Goal: Information Seeking & Learning: Learn about a topic

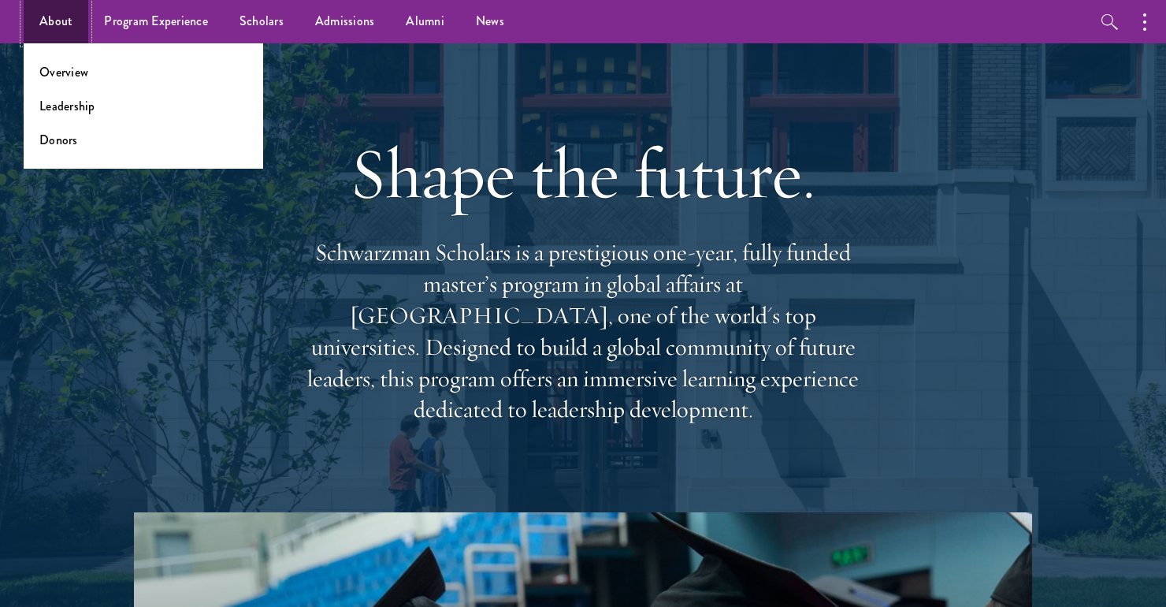
click at [59, 18] on link "About" at bounding box center [56, 21] width 65 height 43
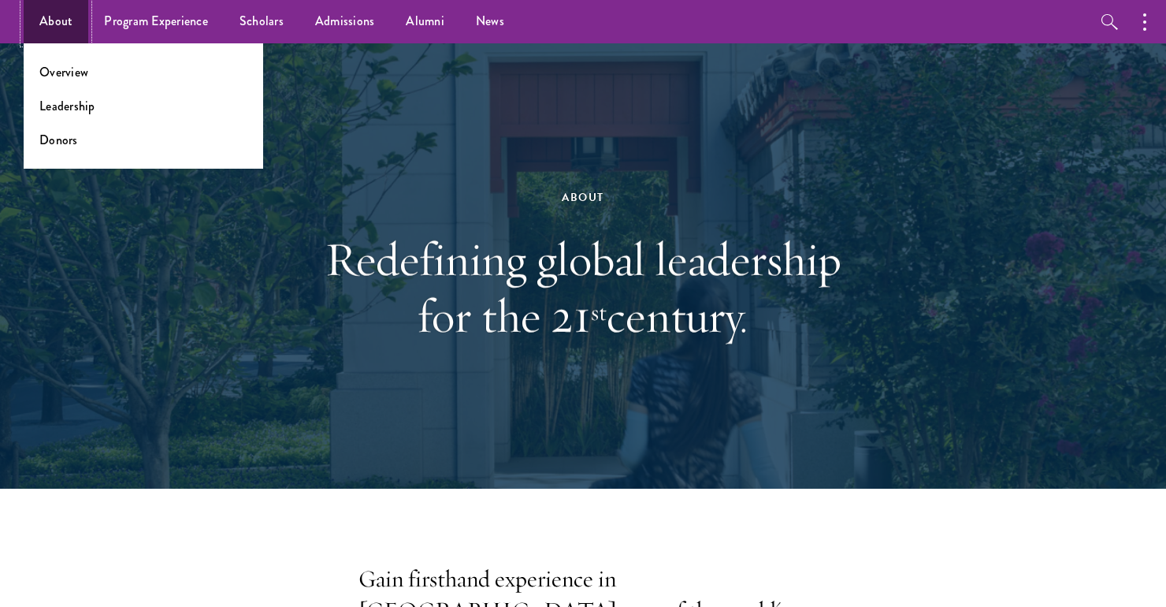
click at [75, 19] on link "About" at bounding box center [56, 21] width 65 height 43
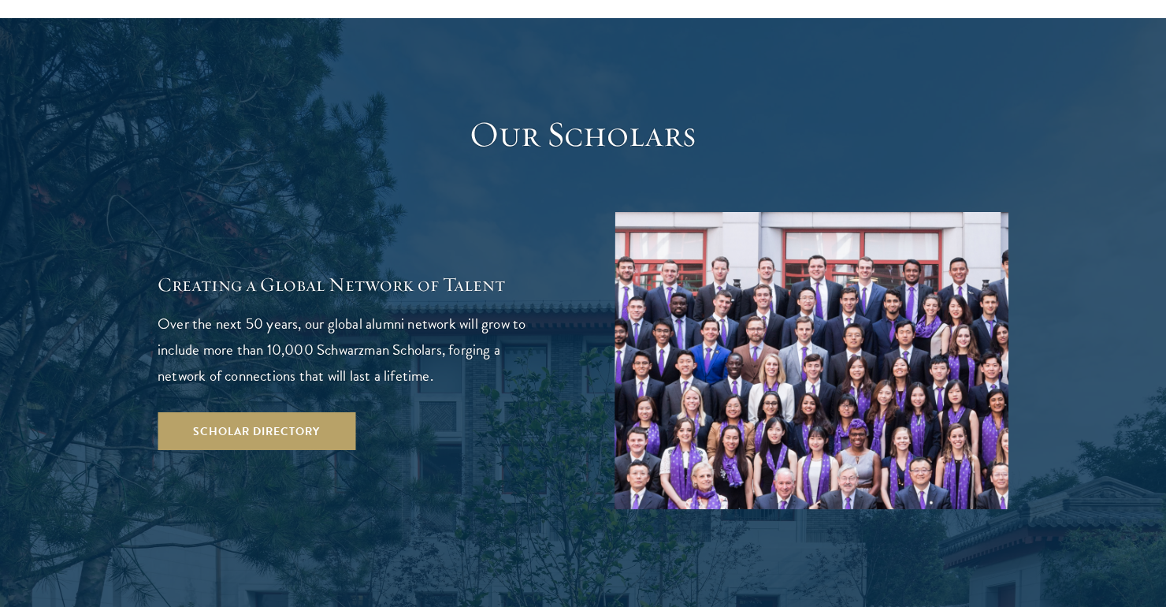
scroll to position [2691, 0]
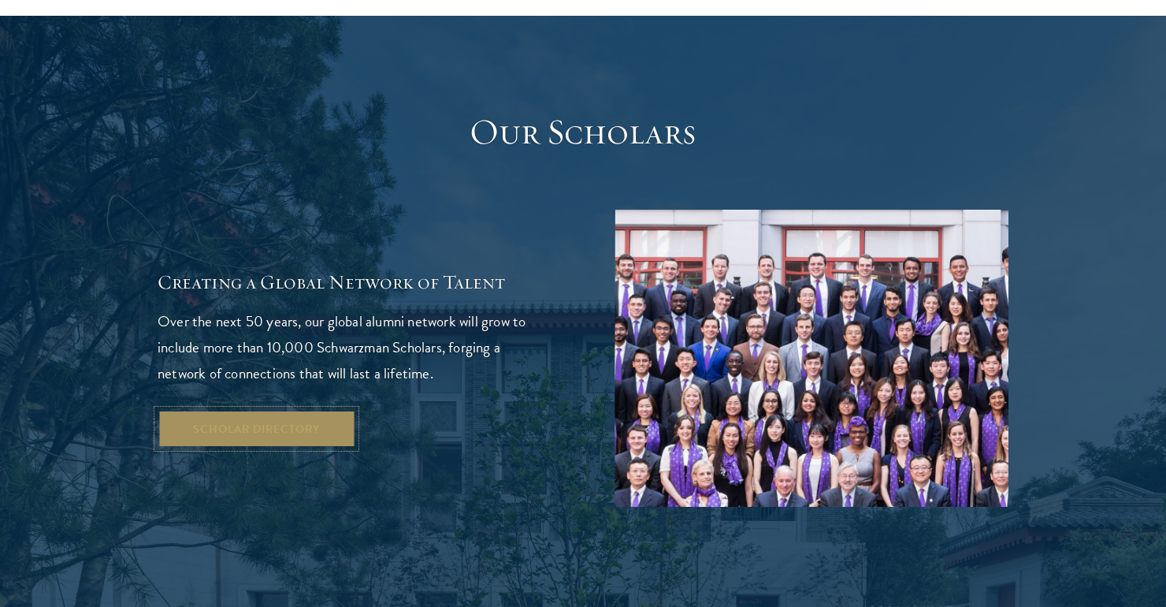
click at [331, 410] on link "Scholar Directory" at bounding box center [257, 429] width 198 height 38
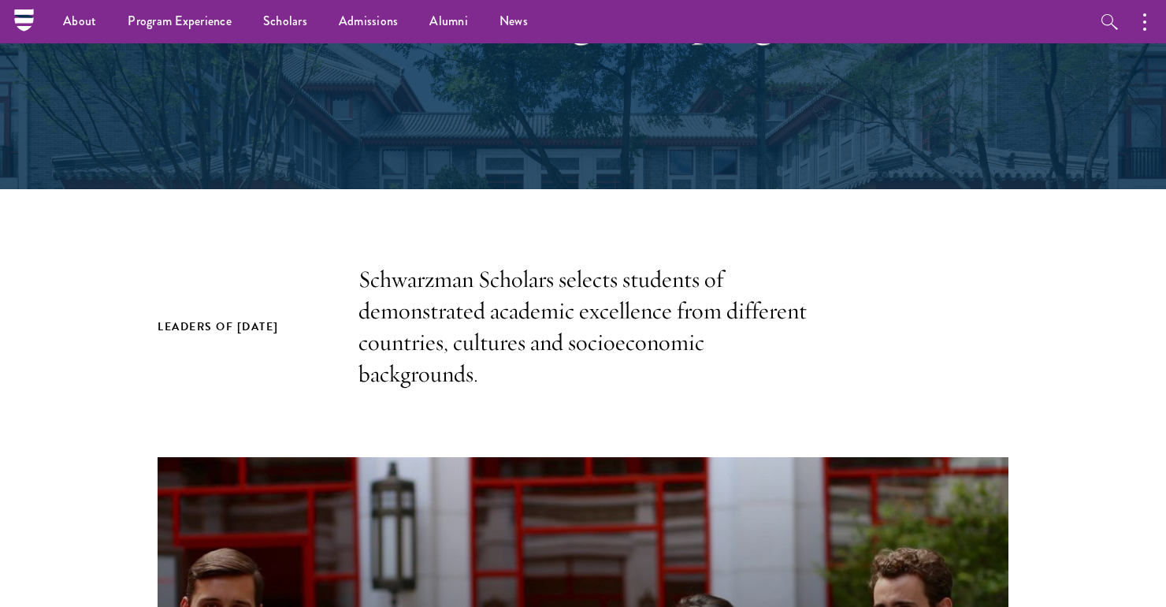
scroll to position [192, 0]
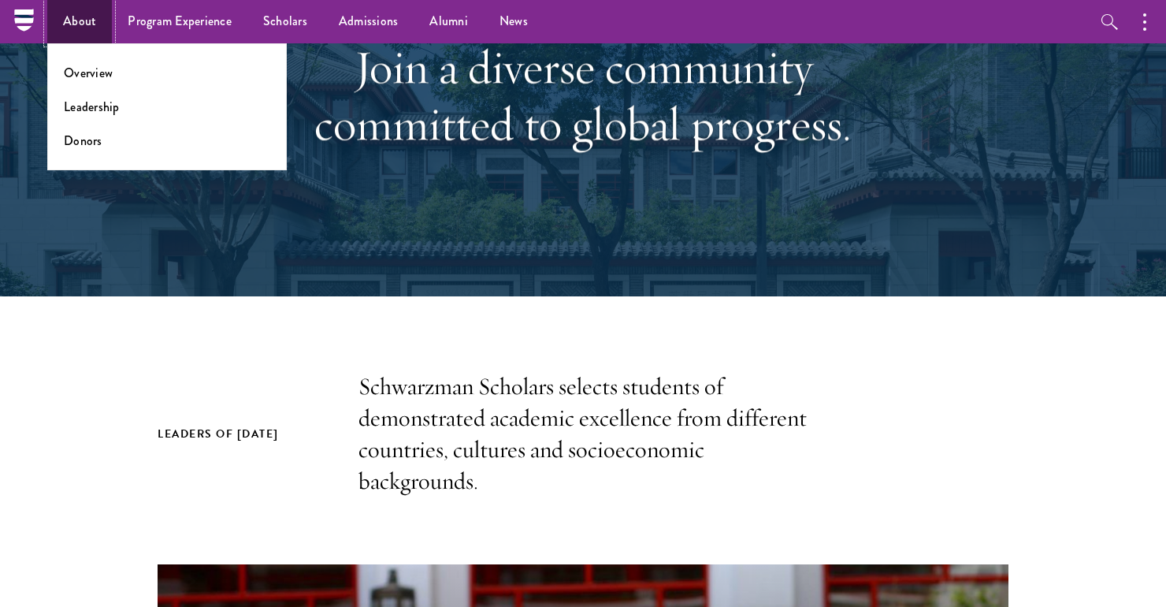
click at [93, 19] on link "About" at bounding box center [79, 21] width 65 height 43
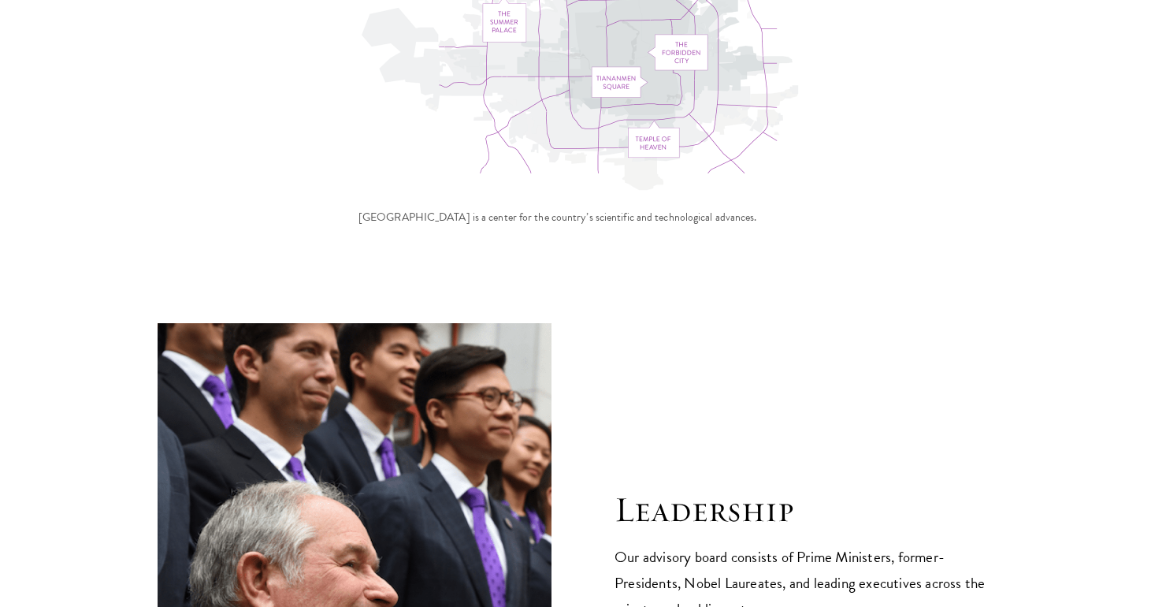
scroll to position [5436, 0]
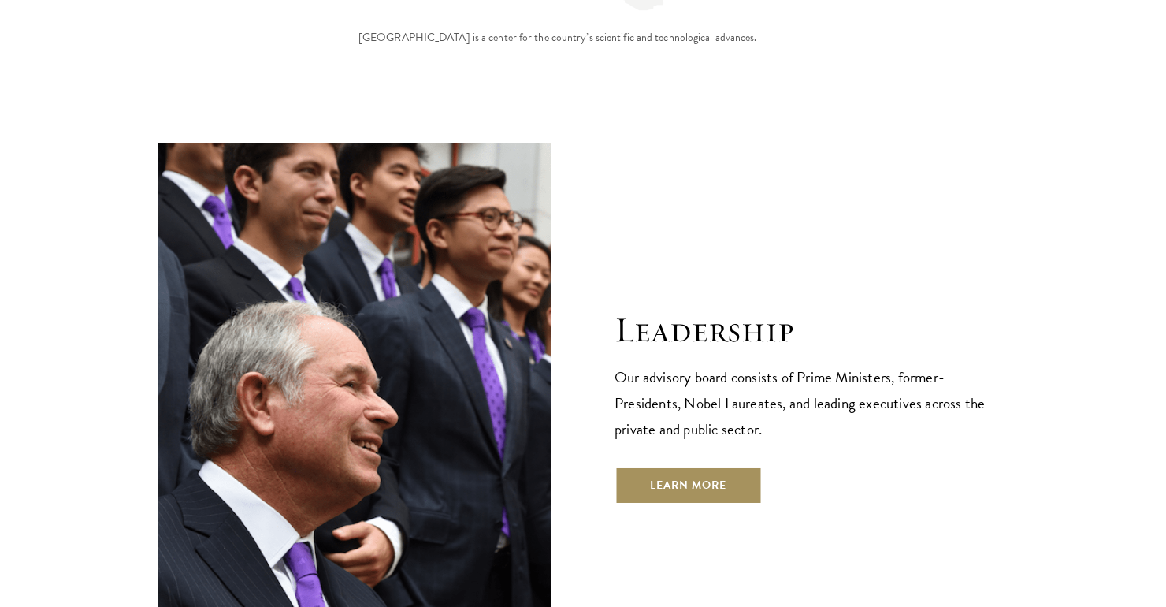
click at [640, 466] on link "Learn More" at bounding box center [688, 485] width 147 height 38
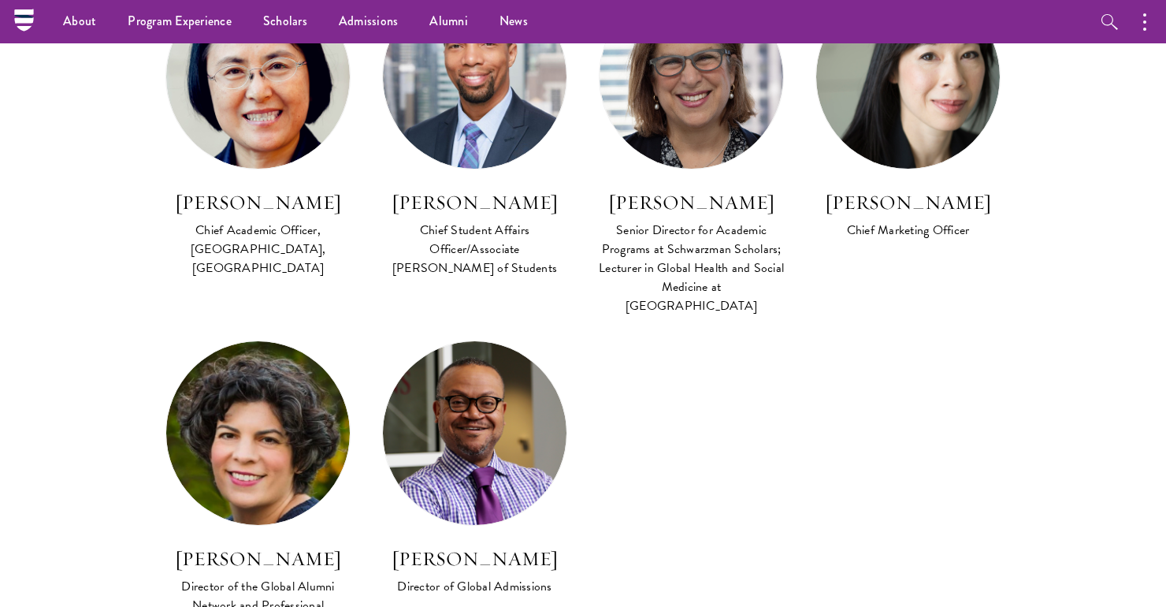
scroll to position [1377, 0]
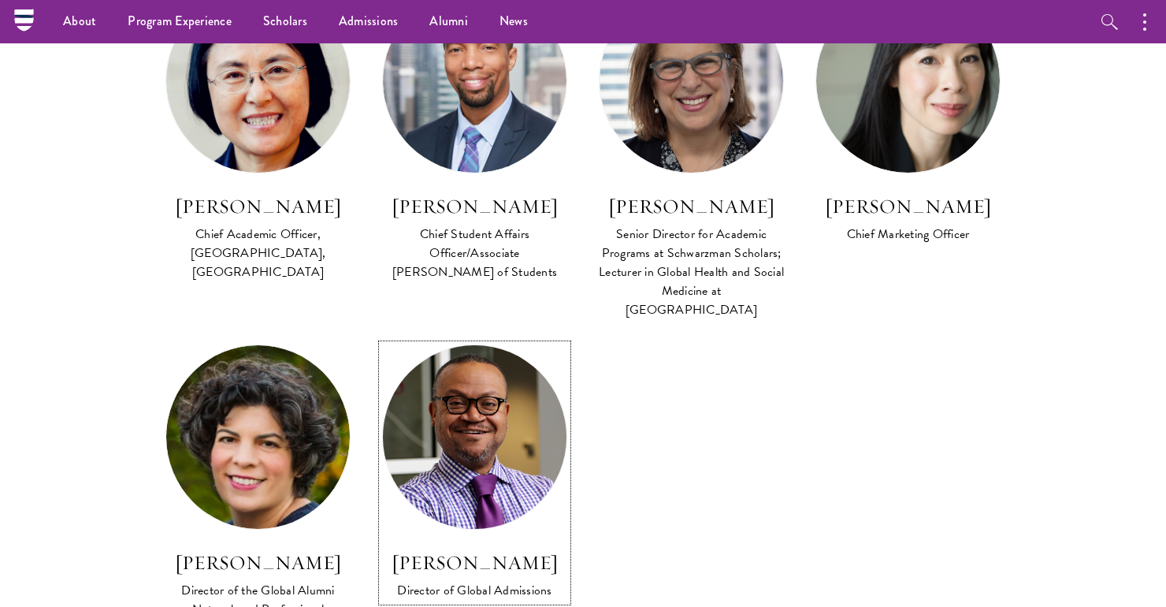
click at [497, 440] on img at bounding box center [475, 437] width 202 height 202
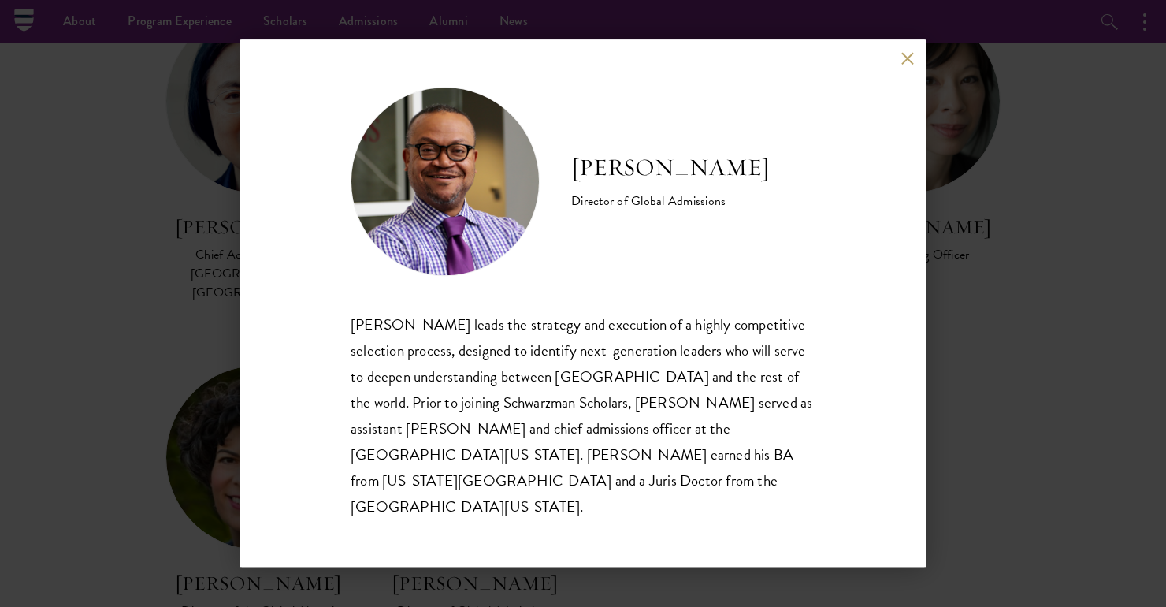
scroll to position [1350, 0]
click at [942, 319] on div "Cordel Faulk Director of Global Admissions Cordel Faulk leads the strategy and …" at bounding box center [583, 303] width 1166 height 607
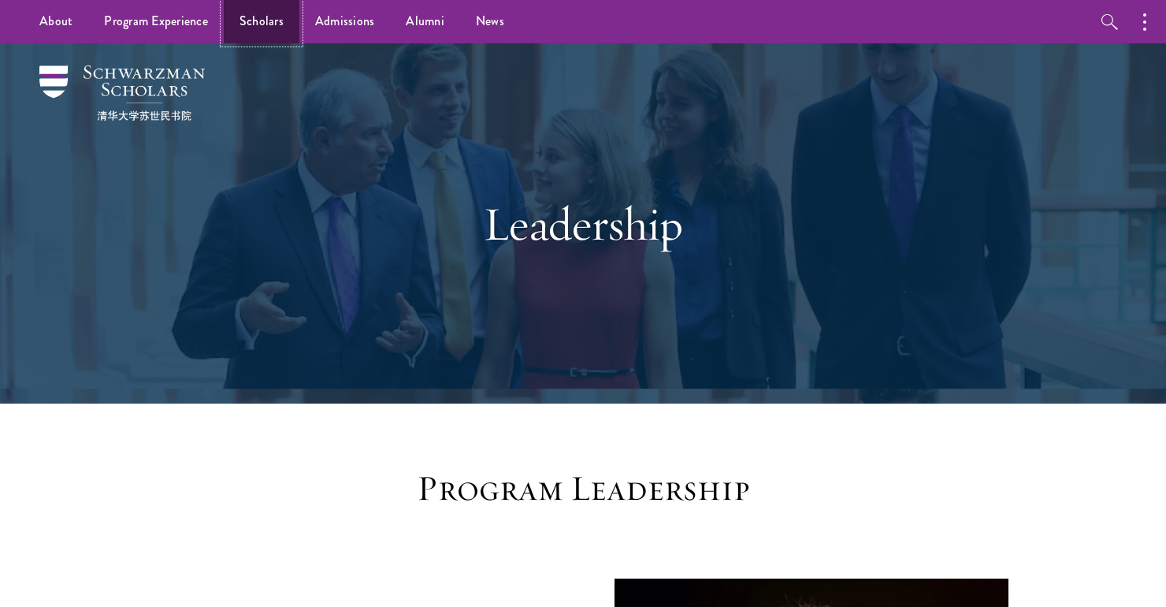
click at [269, 16] on link "Scholars" at bounding box center [262, 21] width 76 height 43
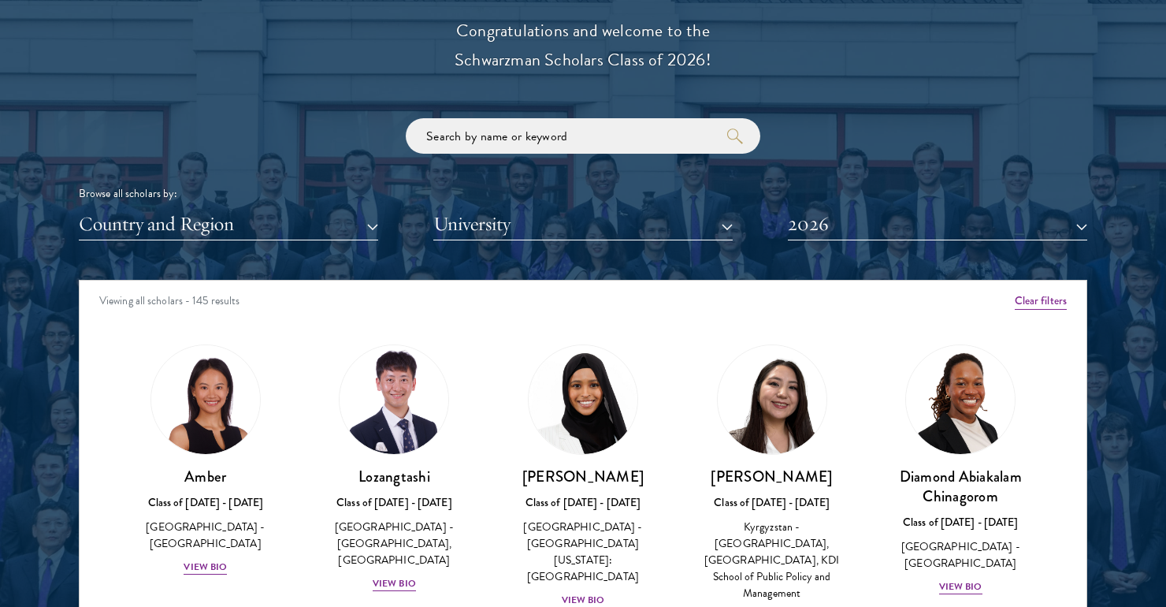
scroll to position [1814, 0]
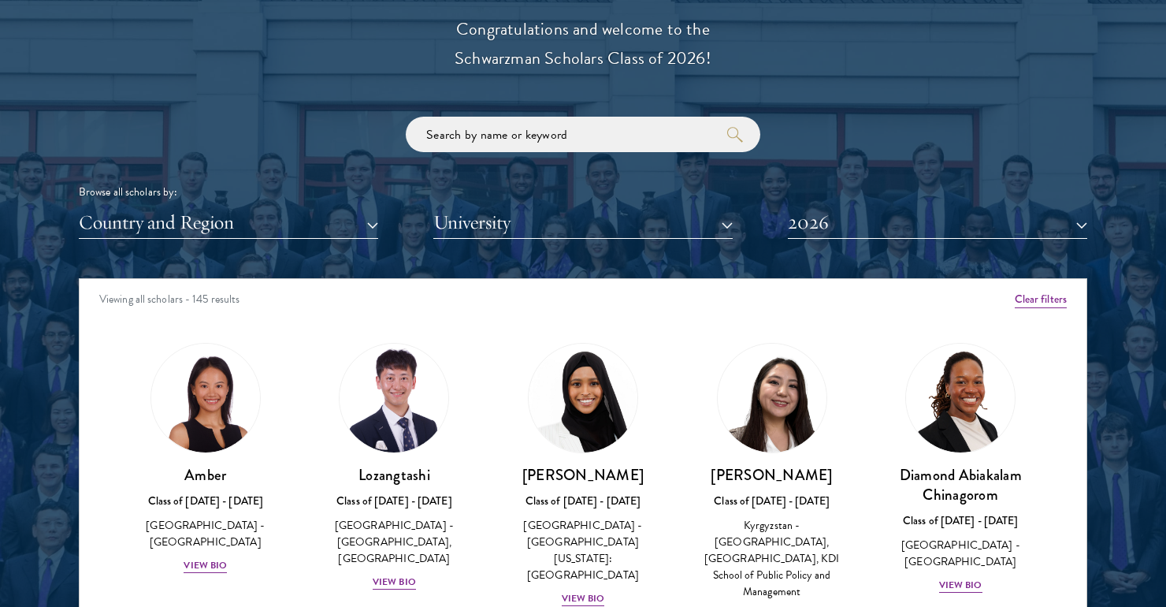
click at [573, 162] on div "Browse all scholars by: Country and Region All Countries and Regions Afghanista…" at bounding box center [583, 178] width 1009 height 122
click at [571, 143] on input "search" at bounding box center [583, 134] width 355 height 35
type input "brown"
click button "submit" at bounding box center [0, 0] width 0 height 0
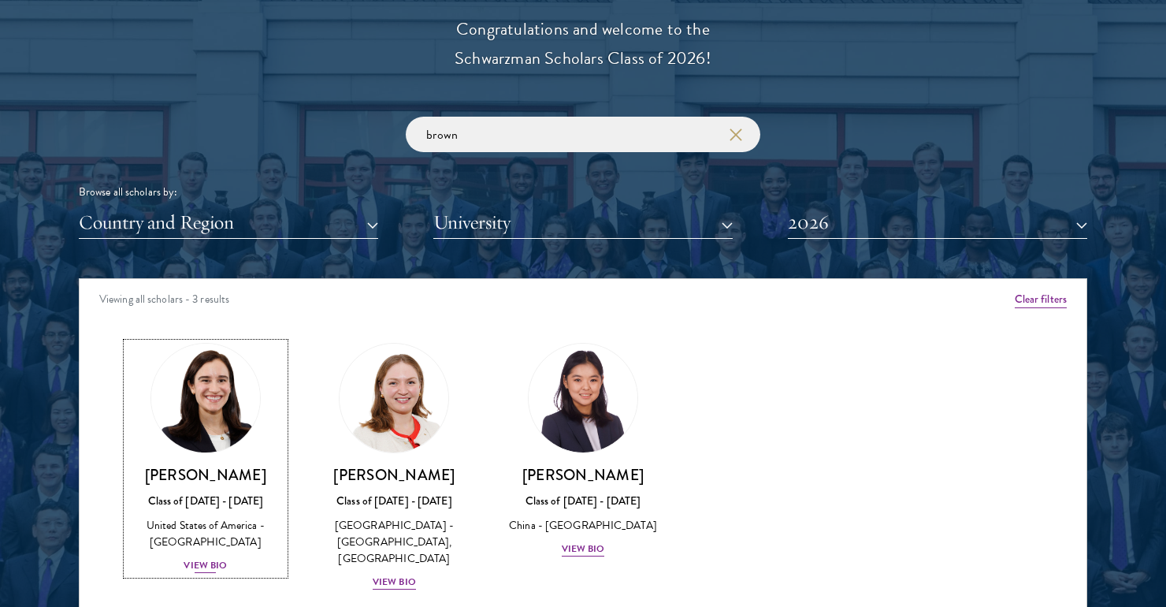
click at [210, 459] on link "Mae Fullerton Class of 2025 - 2026 United States of America - Brown University …" at bounding box center [206, 459] width 158 height 232
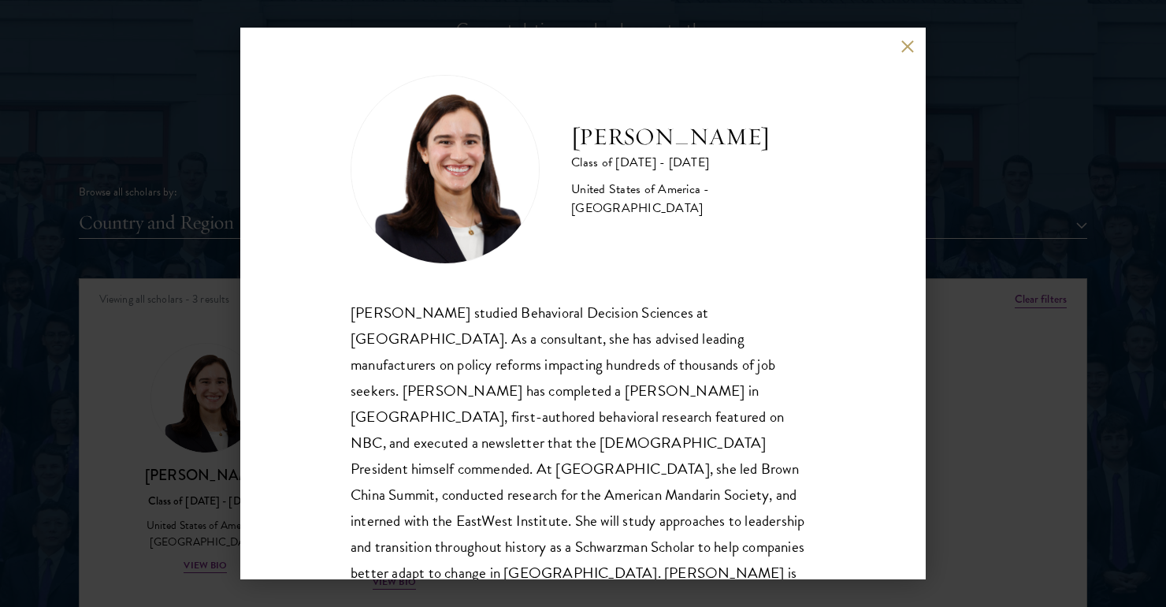
scroll to position [2, 0]
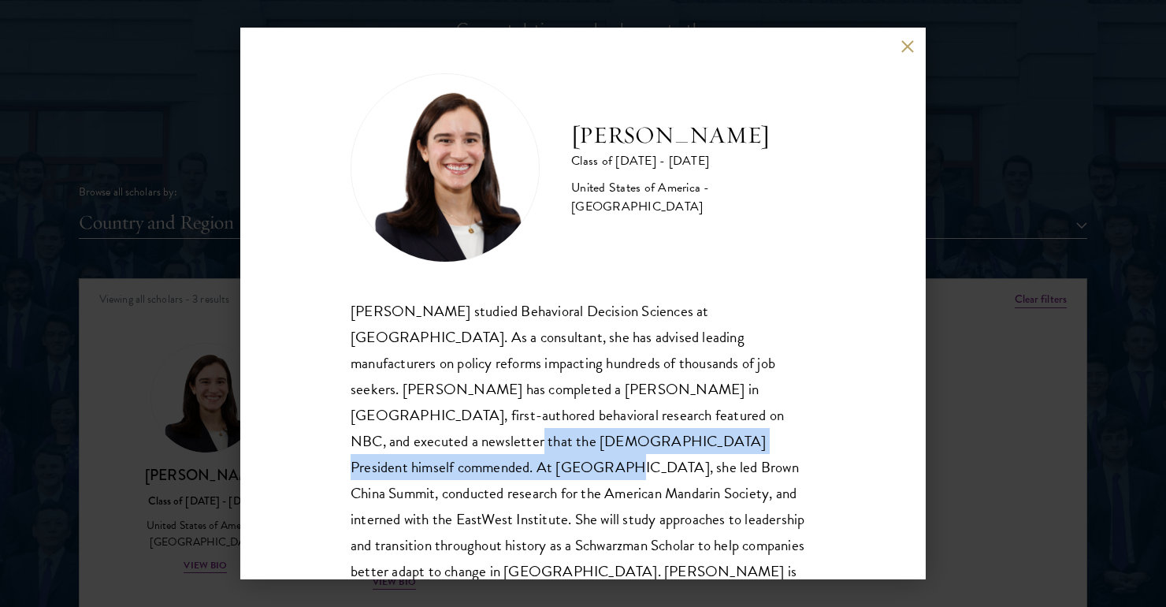
drag, startPoint x: 528, startPoint y: 426, endPoint x: 548, endPoint y: 444, distance: 27.4
click at [548, 444] on div "Mae Fullerton studied Behavioral Decision Sciences at Brown University. As a co…" at bounding box center [583, 454] width 465 height 313
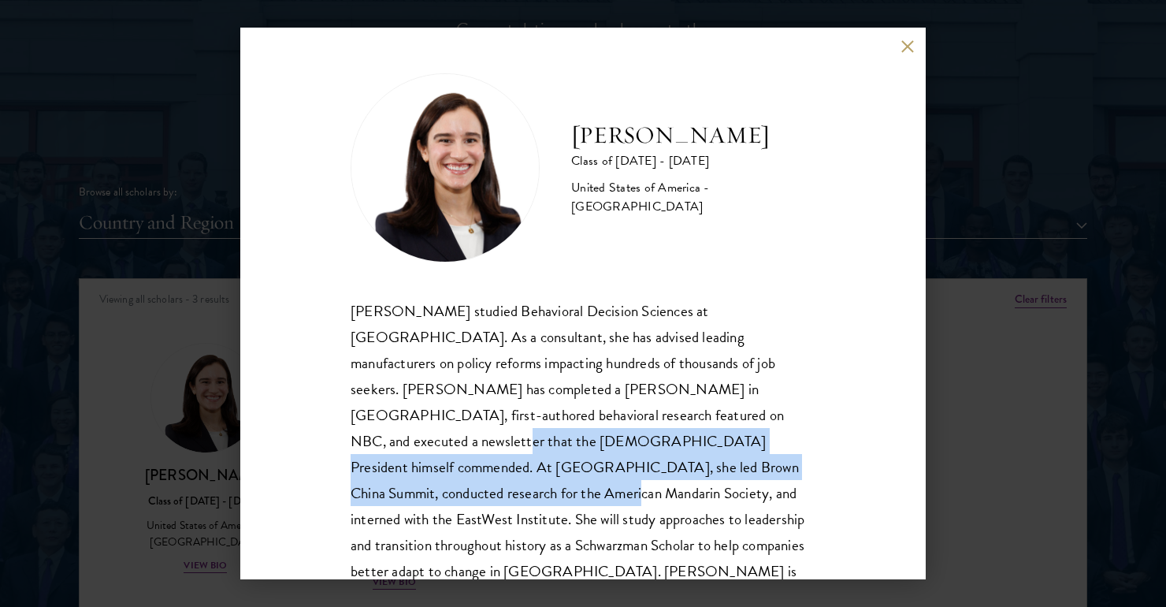
drag, startPoint x: 517, startPoint y: 426, endPoint x: 547, endPoint y: 460, distance: 45.2
click at [547, 460] on div "Mae Fullerton studied Behavioral Decision Sciences at Brown University. As a co…" at bounding box center [583, 454] width 465 height 313
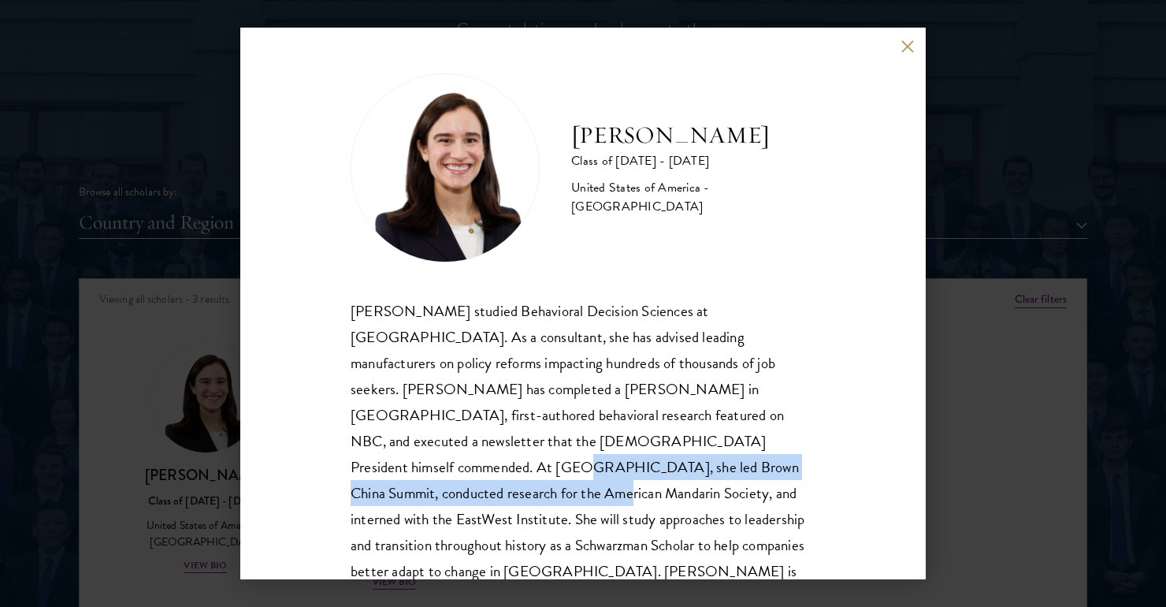
drag, startPoint x: 511, startPoint y: 448, endPoint x: 537, endPoint y: 466, distance: 31.7
click at [537, 466] on div "Mae Fullerton studied Behavioral Decision Sciences at Brown University. As a co…" at bounding box center [583, 454] width 465 height 313
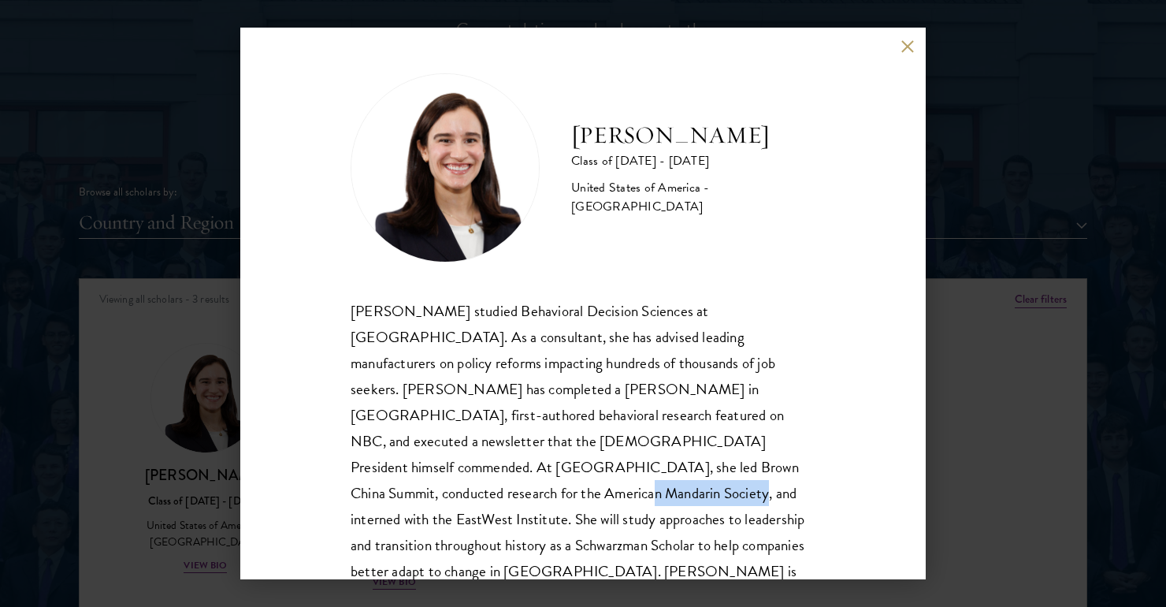
drag, startPoint x: 562, startPoint y: 470, endPoint x: 666, endPoint y: 470, distance: 104.0
click at [666, 470] on div "Mae Fullerton studied Behavioral Decision Sciences at Brown University. As a co…" at bounding box center [583, 454] width 465 height 313
click at [665, 470] on div "Mae Fullerton studied Behavioral Decision Sciences at Brown University. As a co…" at bounding box center [583, 454] width 465 height 313
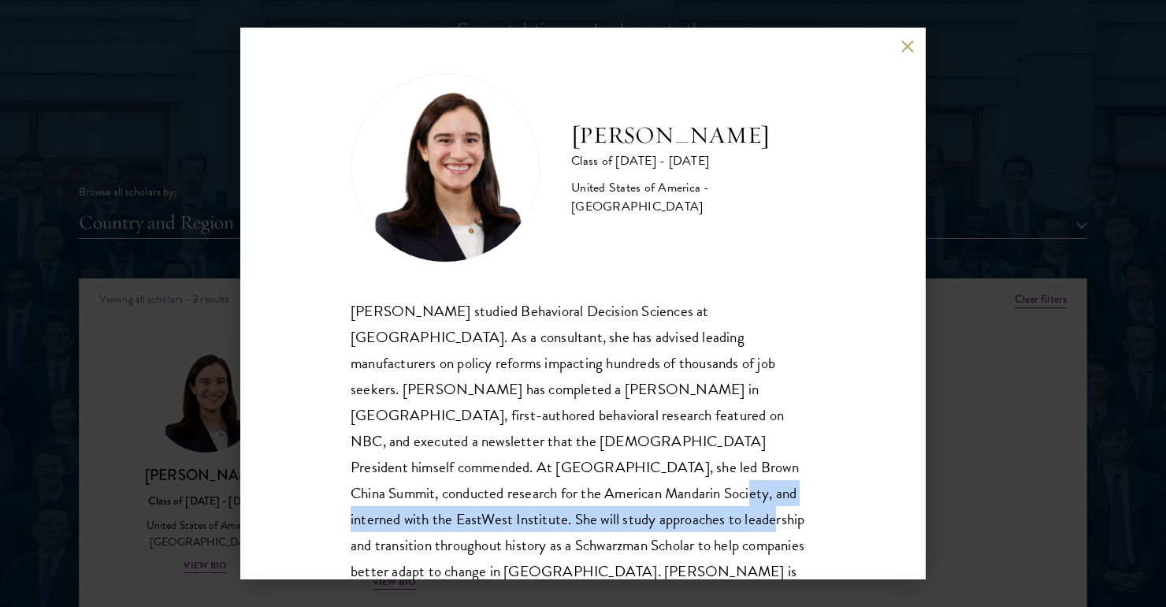
drag, startPoint x: 647, startPoint y: 464, endPoint x: 663, endPoint y: 485, distance: 27.0
click at [663, 485] on div "Mae Fullerton studied Behavioral Decision Sciences at Brown University. As a co…" at bounding box center [583, 454] width 465 height 313
drag, startPoint x: 656, startPoint y: 466, endPoint x: 663, endPoint y: 494, distance: 29.2
click at [663, 494] on div "Mae Fullerton studied Behavioral Decision Sciences at Brown University. As a co…" at bounding box center [583, 454] width 465 height 313
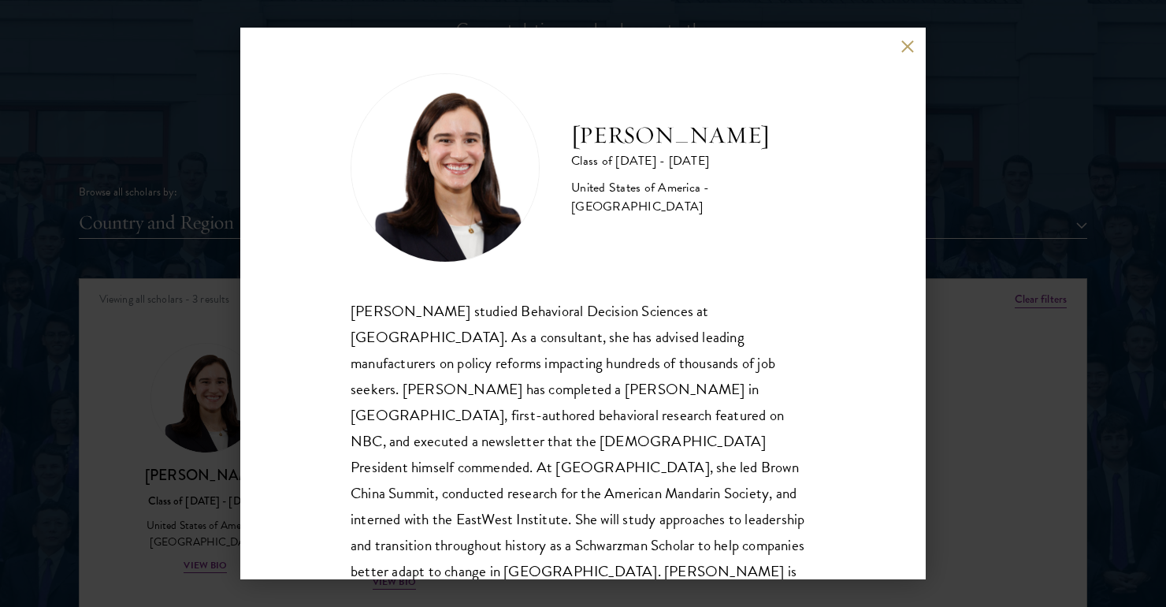
click at [693, 486] on div "Mae Fullerton studied Behavioral Decision Sciences at Brown University. As a co…" at bounding box center [583, 454] width 465 height 313
click at [979, 226] on div "Mae Fullerton Class of 2025 - 2026 United States of America - Brown University …" at bounding box center [583, 303] width 1166 height 607
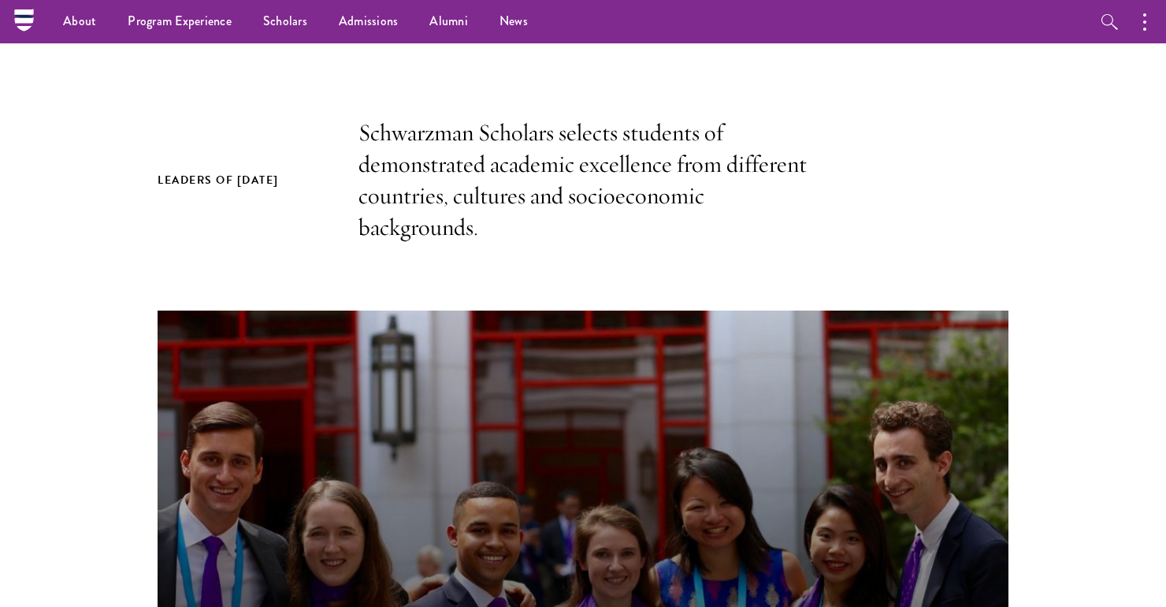
scroll to position [334, 0]
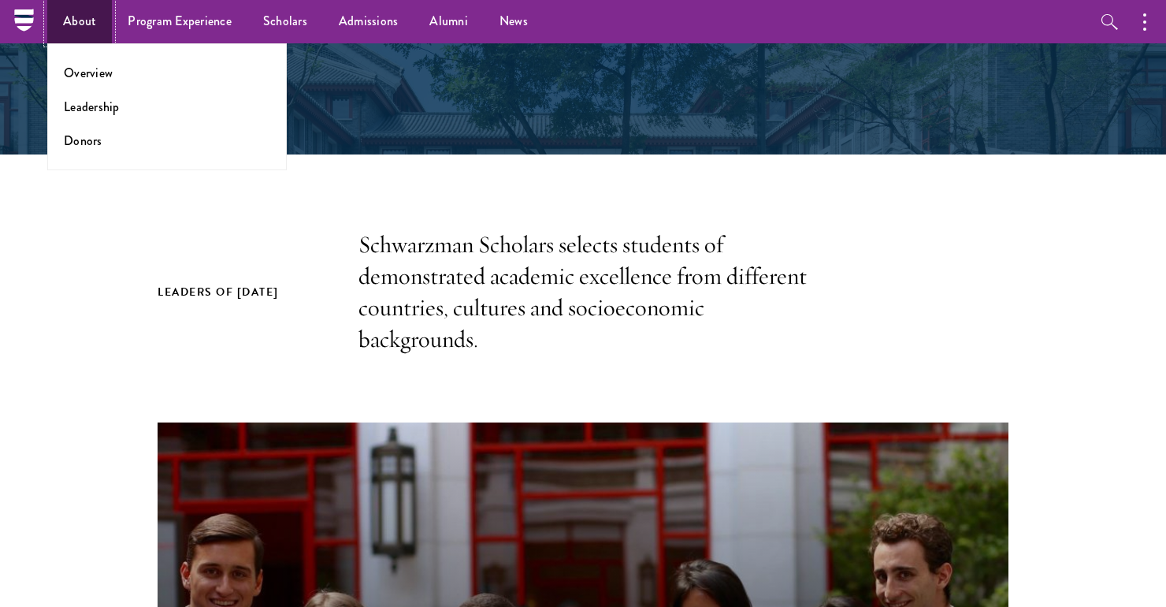
click at [61, 14] on link "About" at bounding box center [79, 21] width 65 height 43
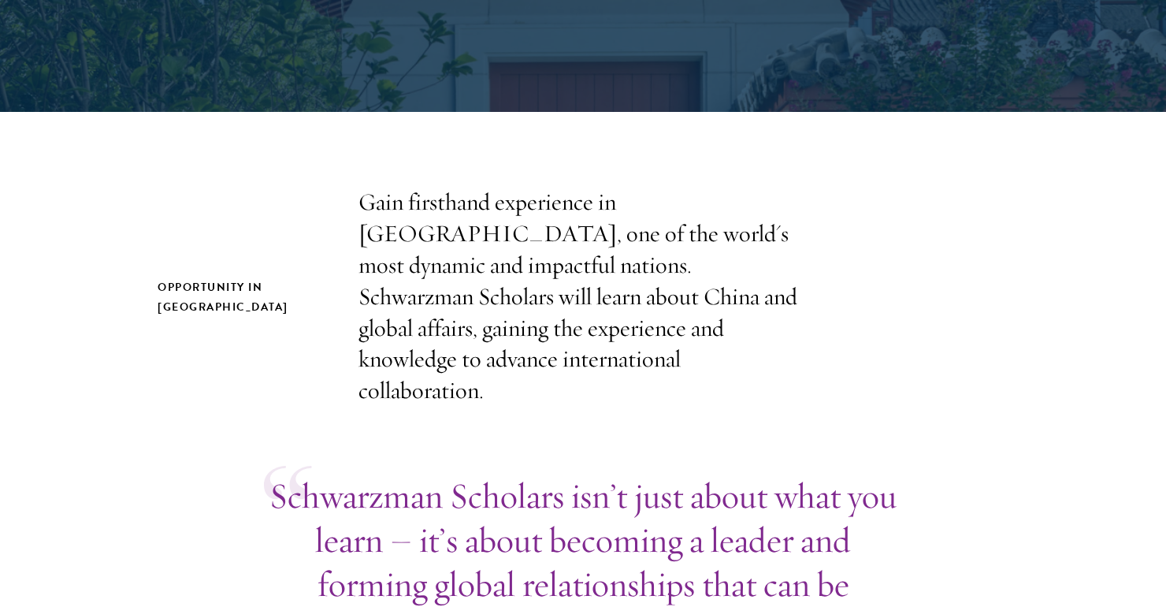
drag, startPoint x: 407, startPoint y: 414, endPoint x: 407, endPoint y: 431, distance: 17.3
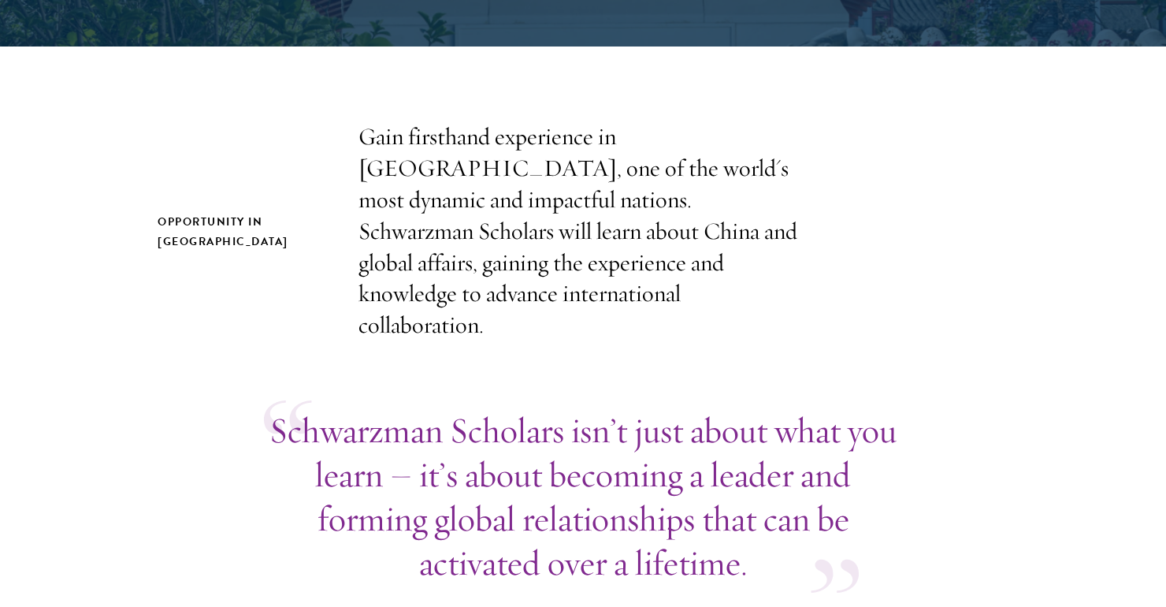
scroll to position [470, 0]
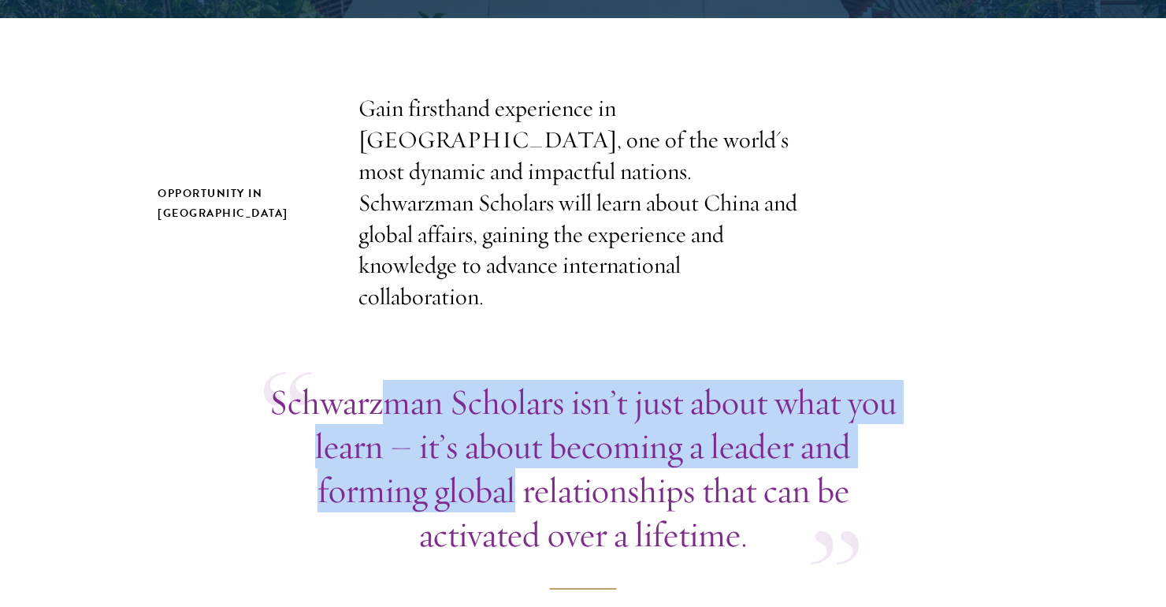
drag, startPoint x: 387, startPoint y: 355, endPoint x: 510, endPoint y: 470, distance: 167.8
click at [510, 470] on p "Schwarzman Scholars isn’t just about what you learn – it’s about becoming a lea…" at bounding box center [583, 468] width 638 height 177
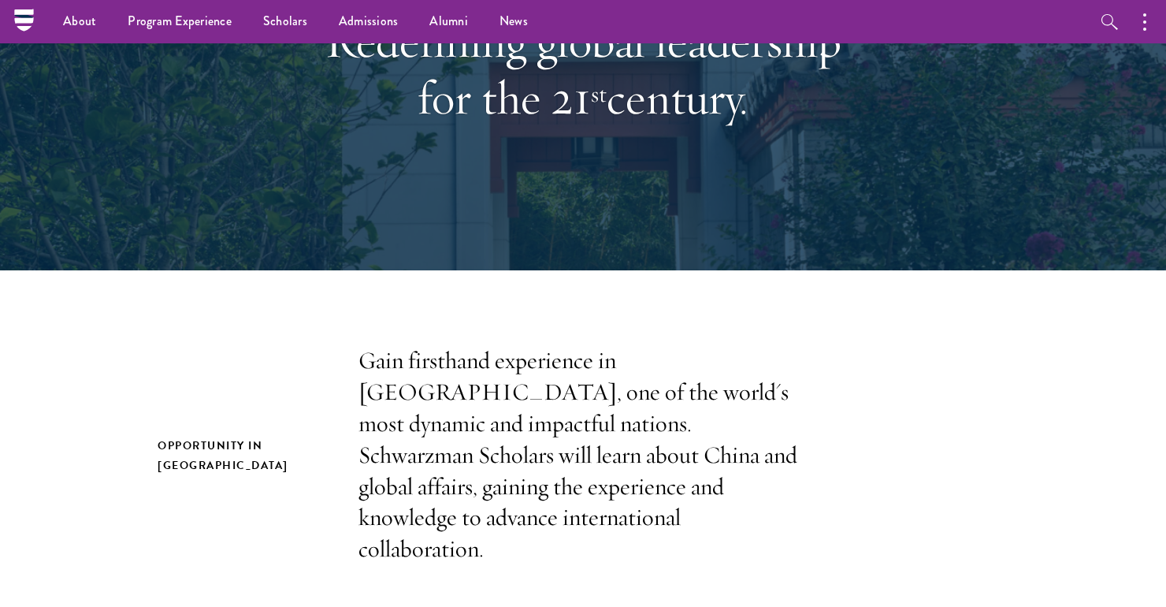
scroll to position [0, 0]
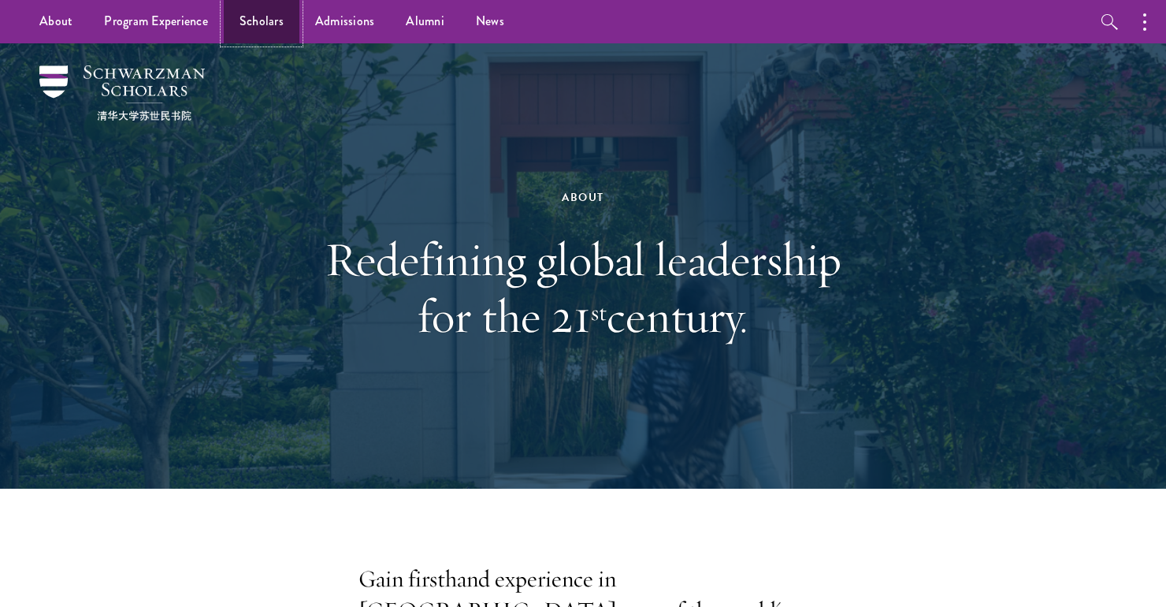
click at [258, 6] on link "Scholars" at bounding box center [262, 21] width 76 height 43
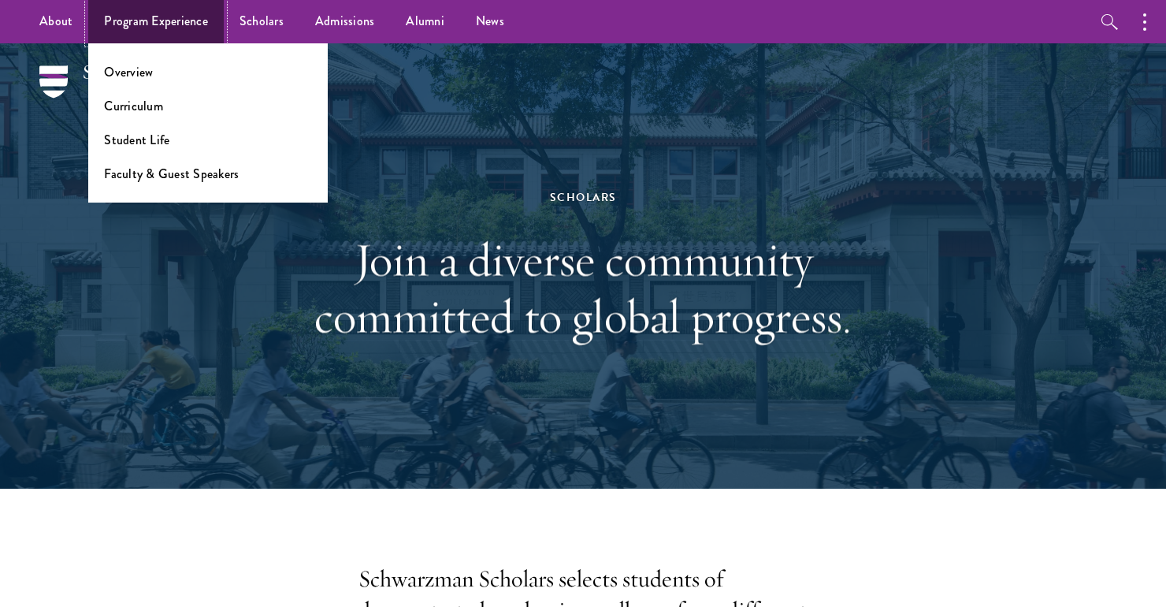
click at [162, 30] on link "Program Experience" at bounding box center [156, 21] width 136 height 43
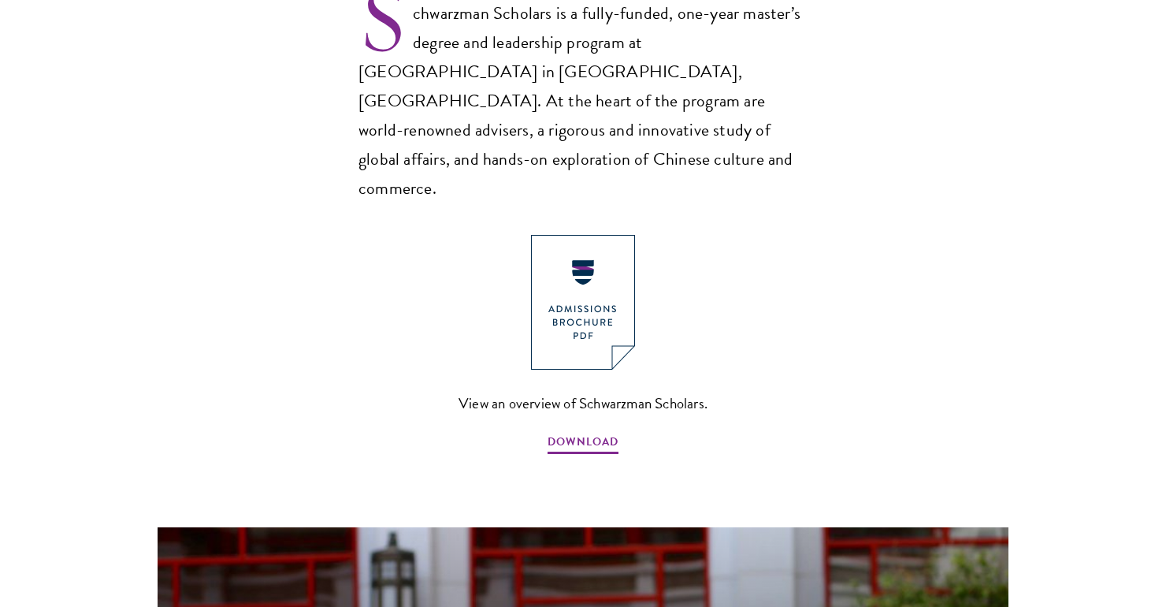
scroll to position [1107, 0]
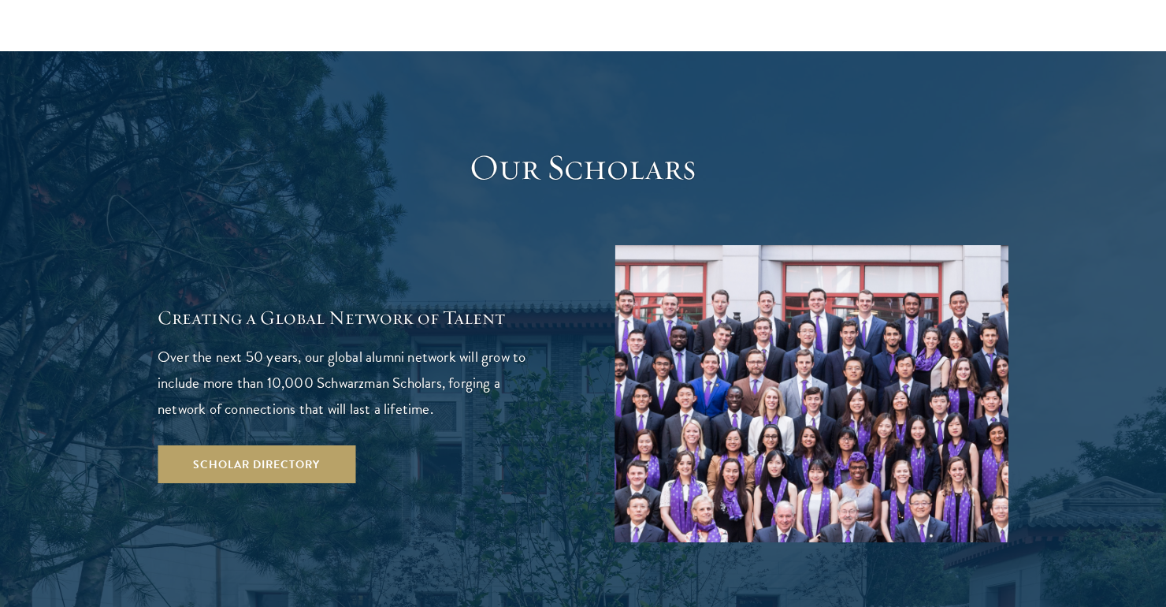
scroll to position [2793, 0]
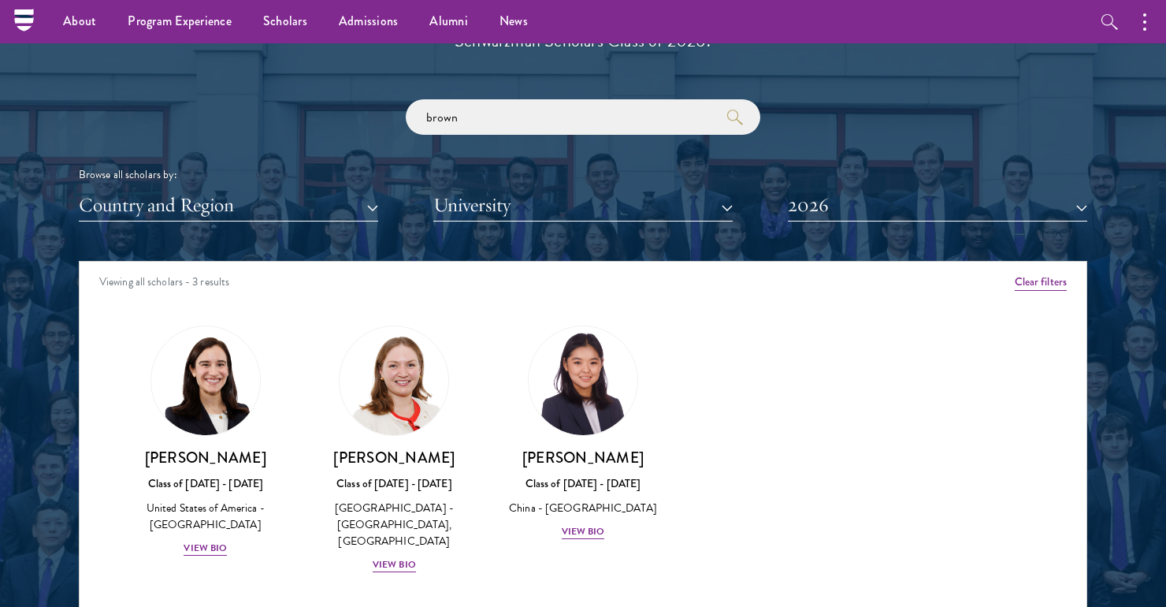
scroll to position [1815, 0]
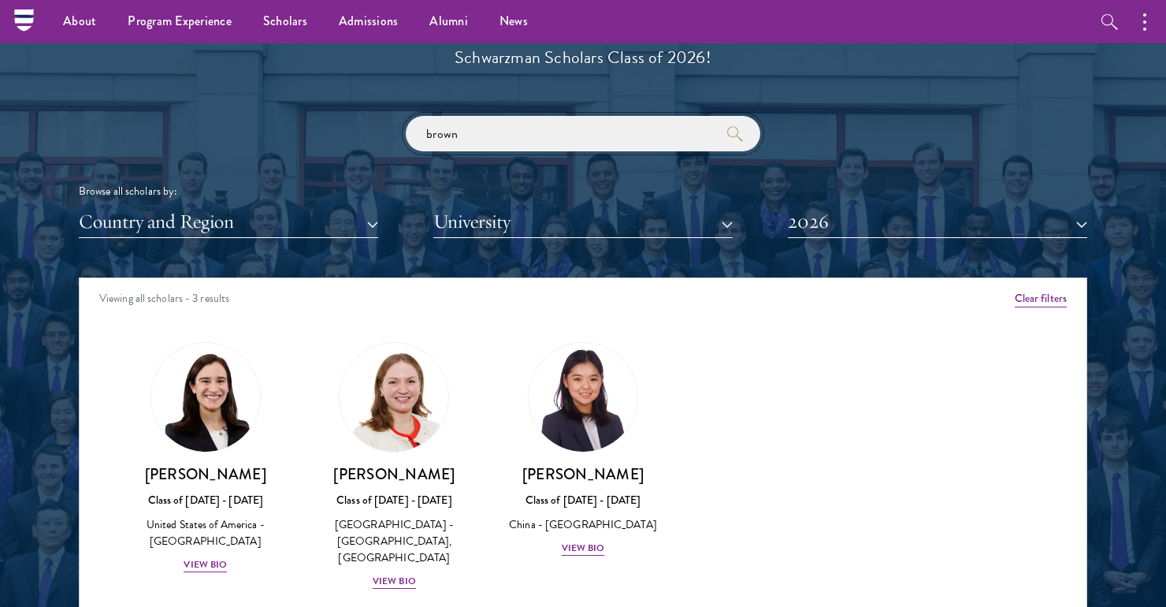
click at [455, 139] on input "brown" at bounding box center [583, 133] width 355 height 35
click at [457, 136] on input "brown" at bounding box center [583, 133] width 355 height 35
type input "yuze"
click button "submit" at bounding box center [0, 0] width 0 height 0
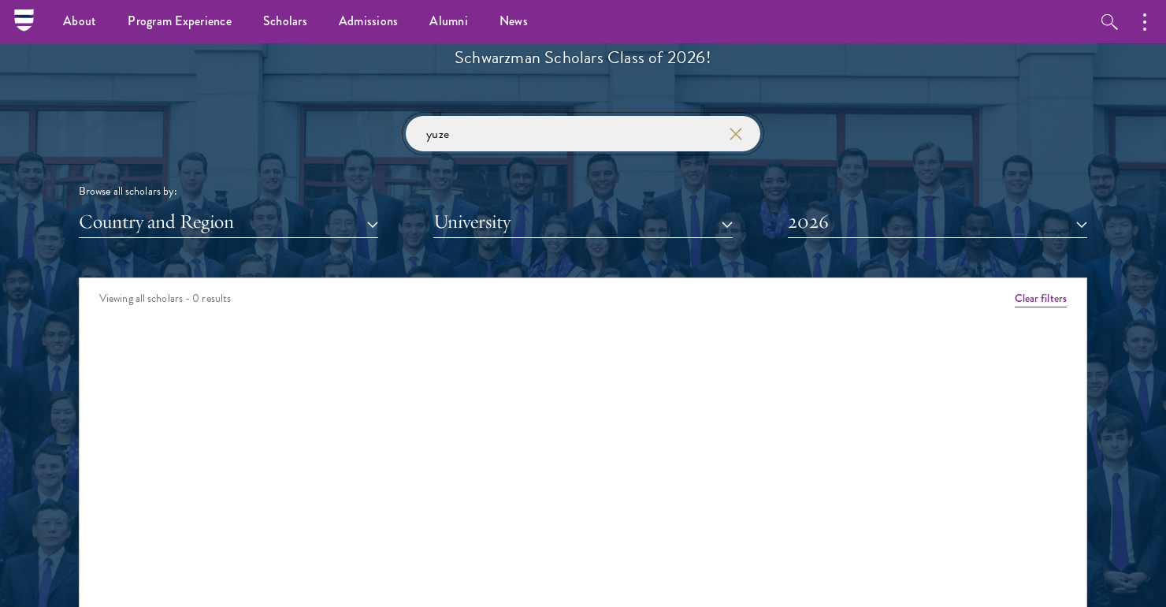
click at [736, 142] on input "yuze" at bounding box center [583, 133] width 355 height 35
click at [736, 135] on use "button" at bounding box center [735, 133] width 22 height 22
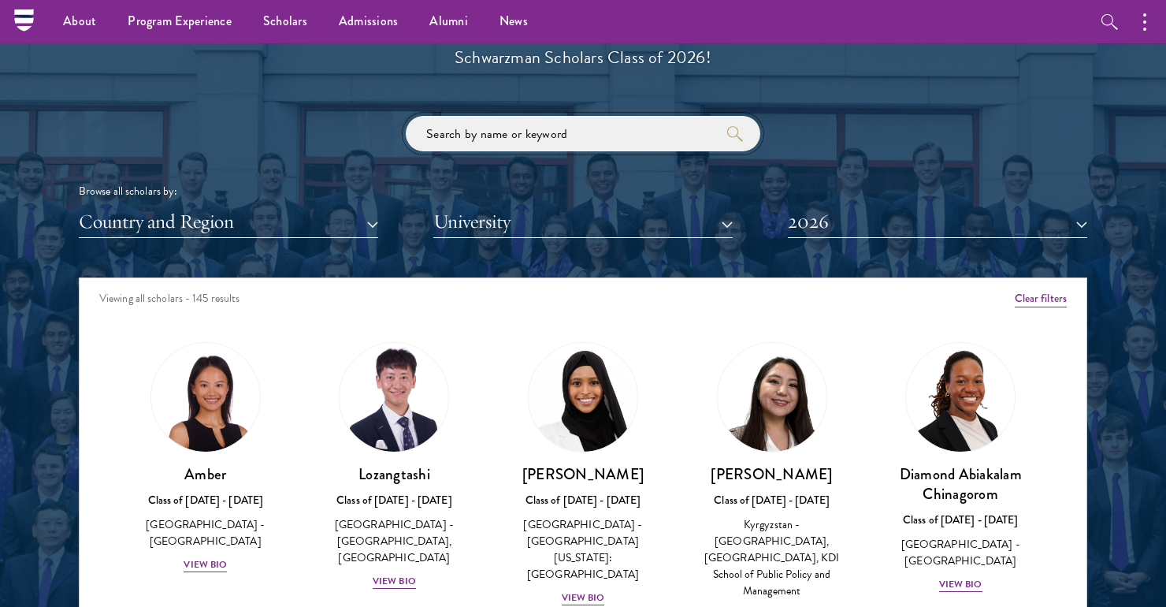
click at [641, 136] on input "search" at bounding box center [583, 133] width 355 height 35
type input "Y"
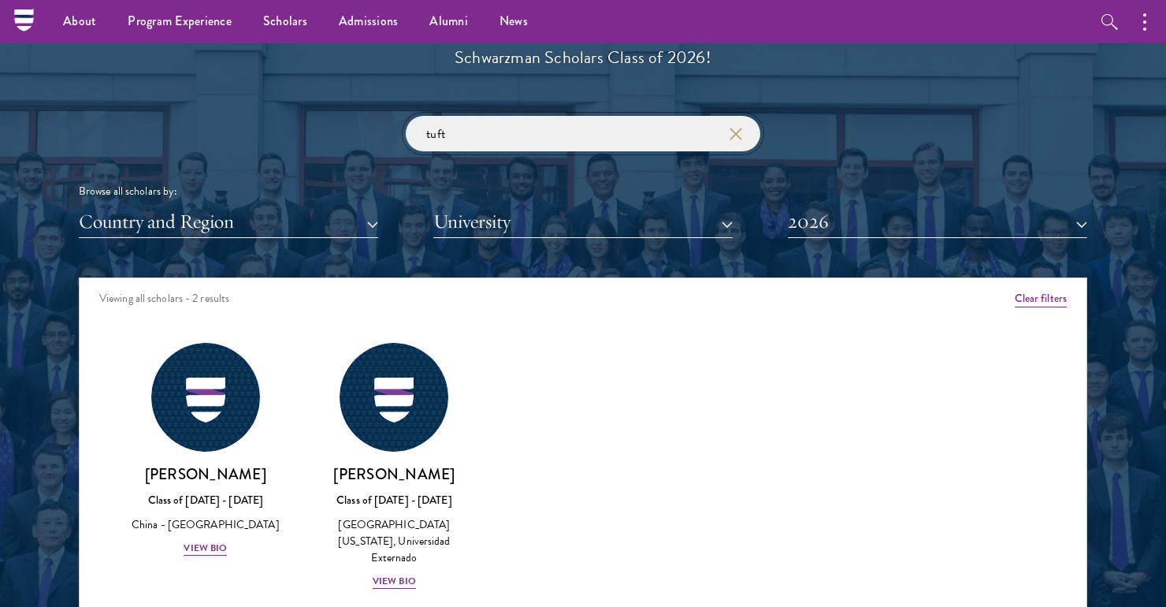
type input "tuft"
click button "submit" at bounding box center [0, 0] width 0 height 0
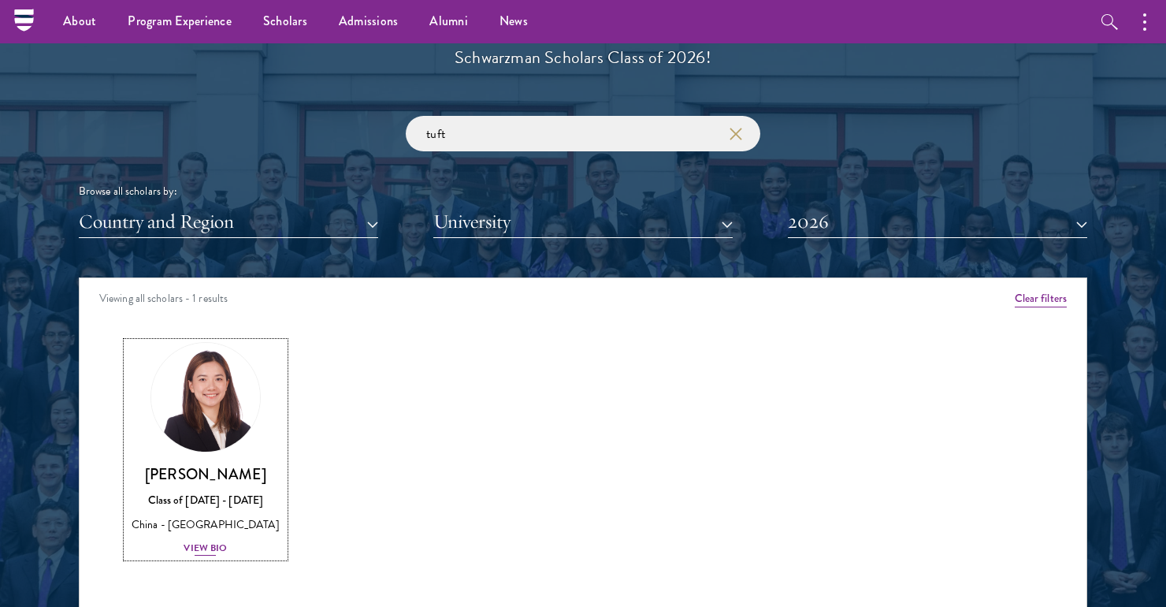
click at [216, 420] on img at bounding box center [206, 397] width 120 height 120
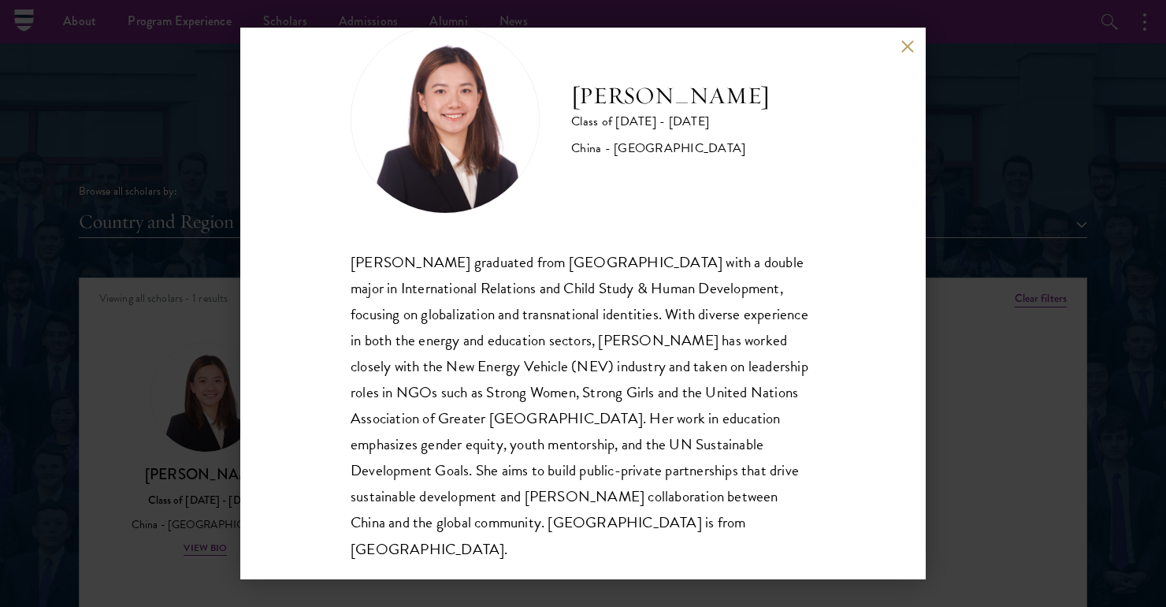
scroll to position [54, 0]
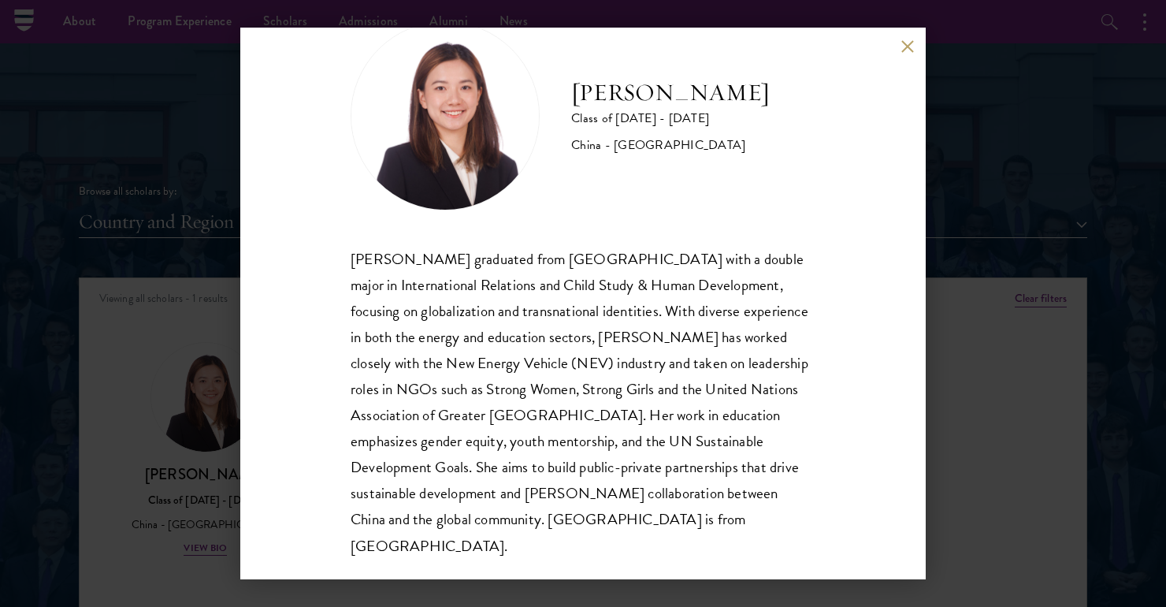
click at [983, 399] on div "[PERSON_NAME] Class of [DATE] - [DATE] [GEOGRAPHIC_DATA] - [GEOGRAPHIC_DATA] [P…" at bounding box center [583, 303] width 1166 height 607
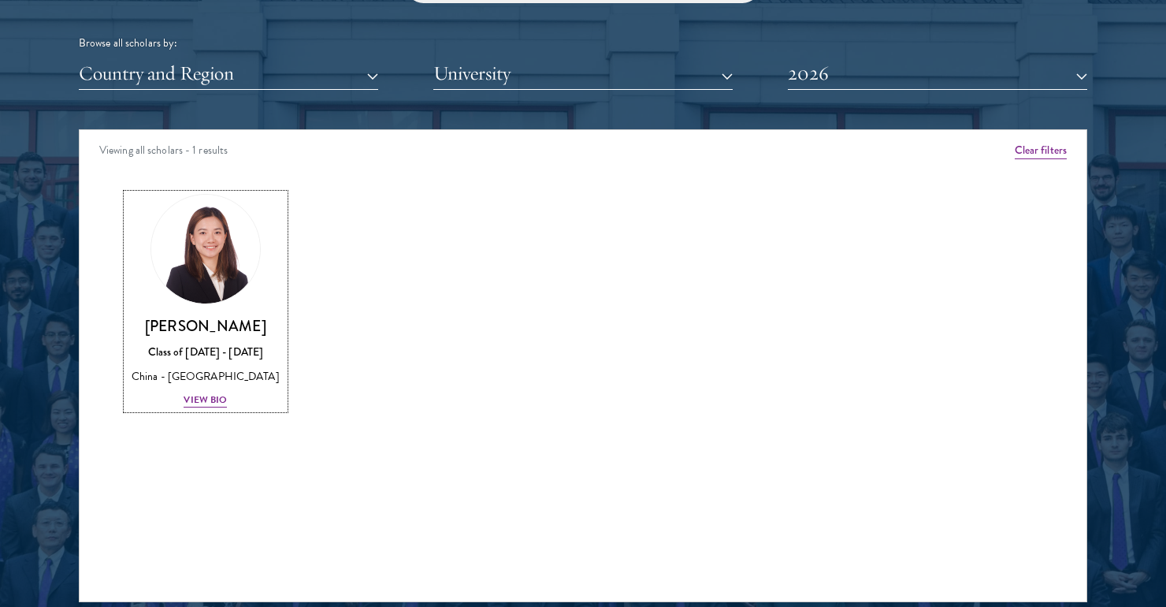
scroll to position [1807, 0]
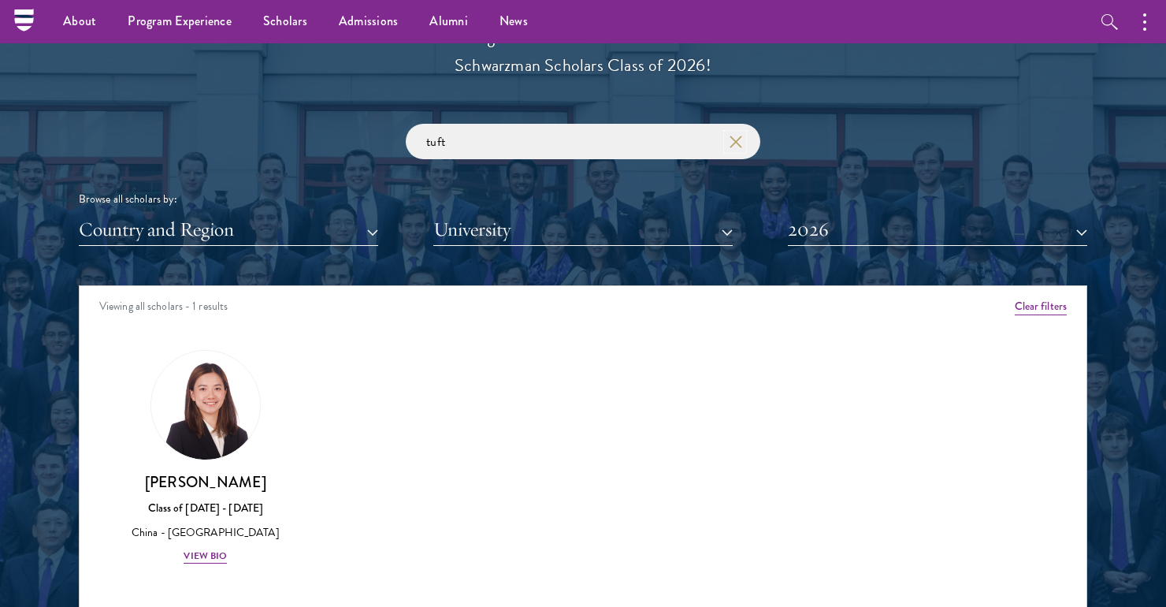
click at [734, 137] on icon "button" at bounding box center [736, 142] width 13 height 13
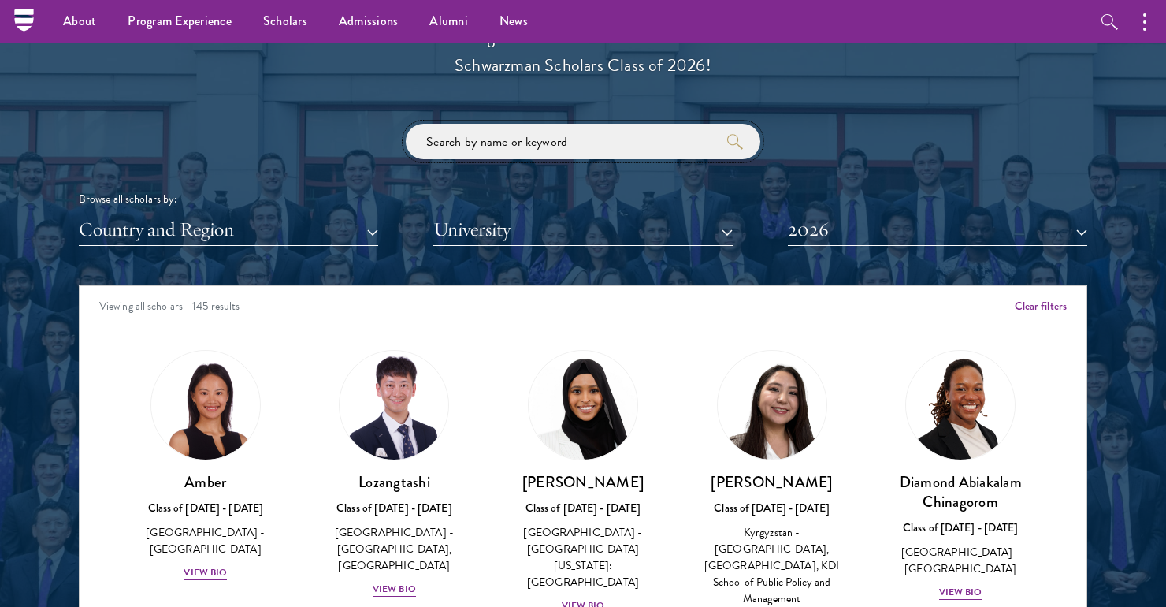
click at [652, 134] on input "search" at bounding box center [583, 141] width 355 height 35
type input "y"
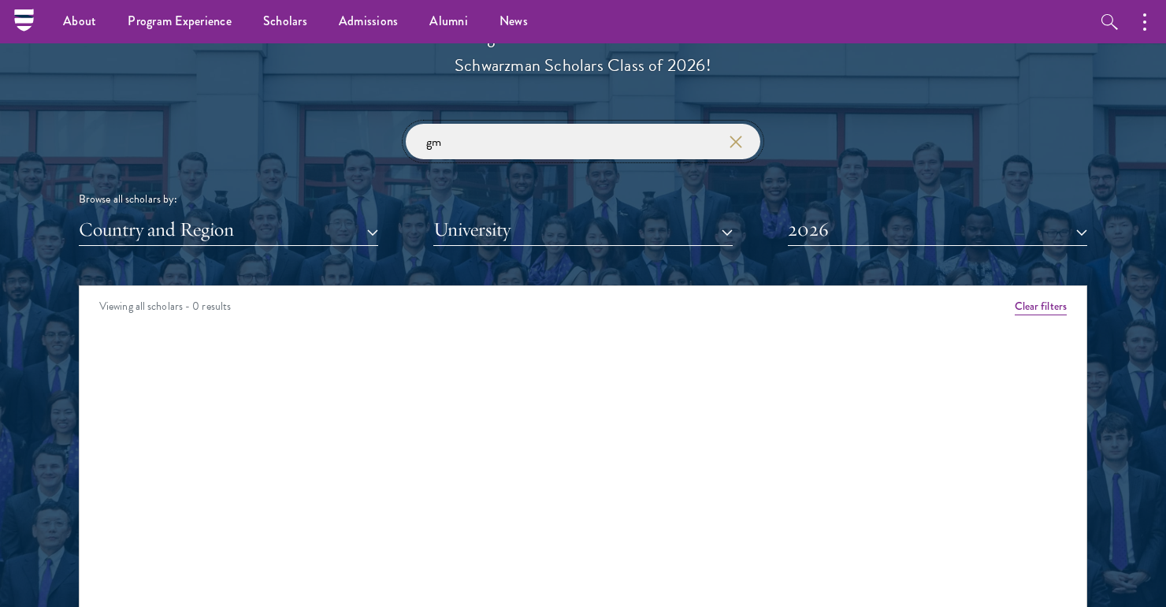
type input "gm"
click button "submit" at bounding box center [0, 0] width 0 height 0
click at [607, 164] on div "gm Browse all scholars by: Country and Region All Countries and Regions [GEOGRA…" at bounding box center [583, 185] width 1009 height 122
click at [589, 150] on input "gm" at bounding box center [583, 141] width 355 height 35
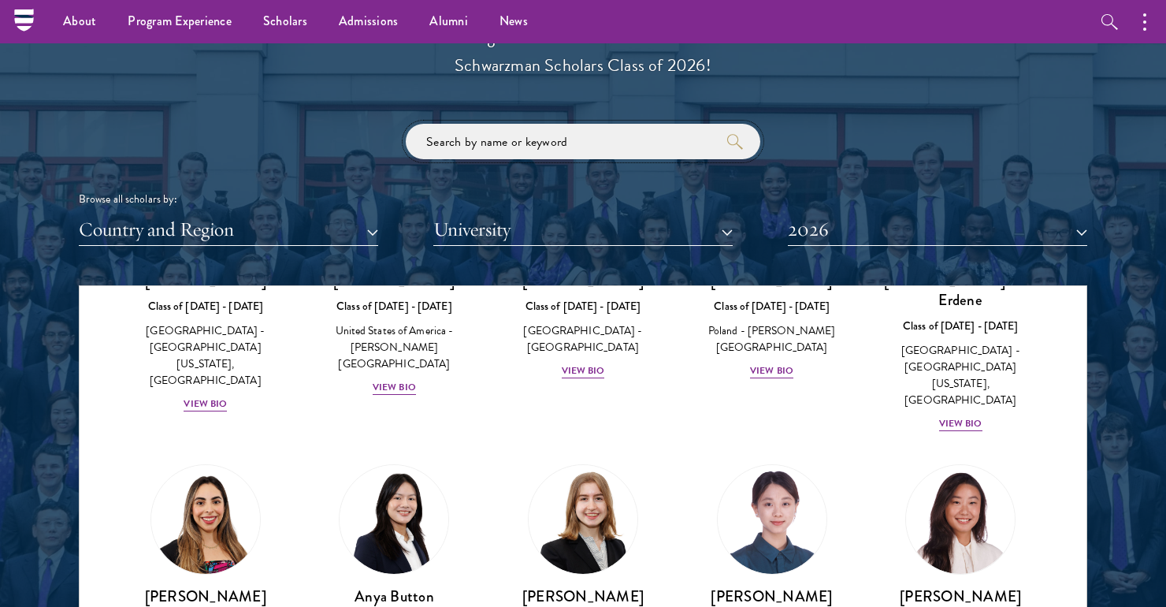
scroll to position [1199, 0]
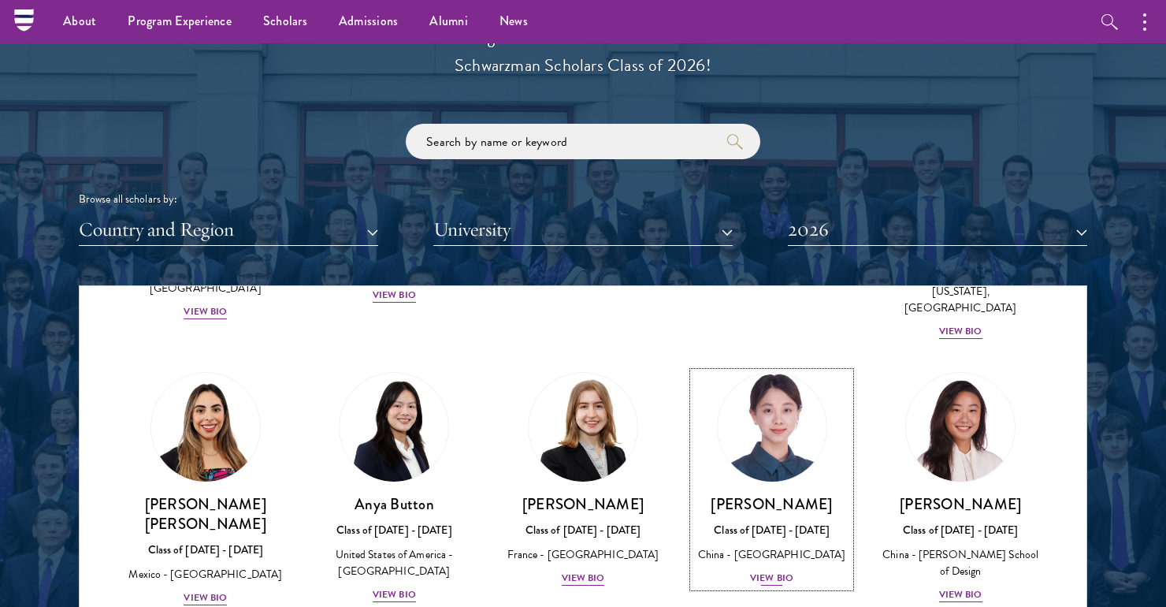
click at [760, 399] on link "[PERSON_NAME] Class of [DATE] - [DATE] [GEOGRAPHIC_DATA] - [GEOGRAPHIC_DATA] Vi…" at bounding box center [772, 479] width 158 height 215
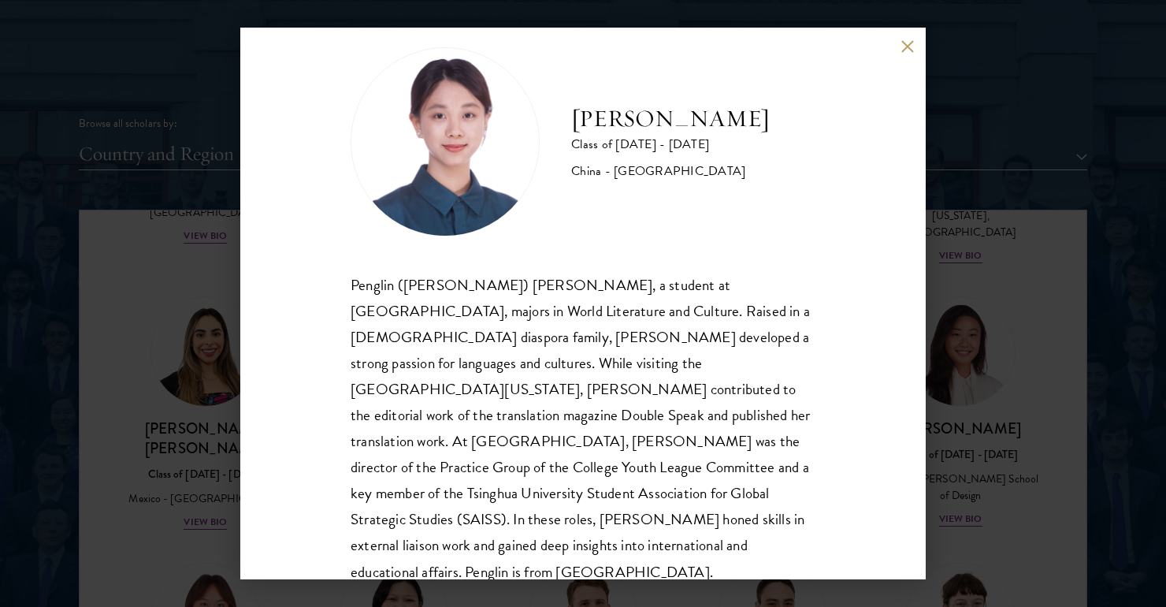
scroll to position [1883, 0]
click at [980, 437] on div "[PERSON_NAME] Class of [DATE] - [DATE] [GEOGRAPHIC_DATA] - [GEOGRAPHIC_DATA] Pe…" at bounding box center [583, 303] width 1166 height 607
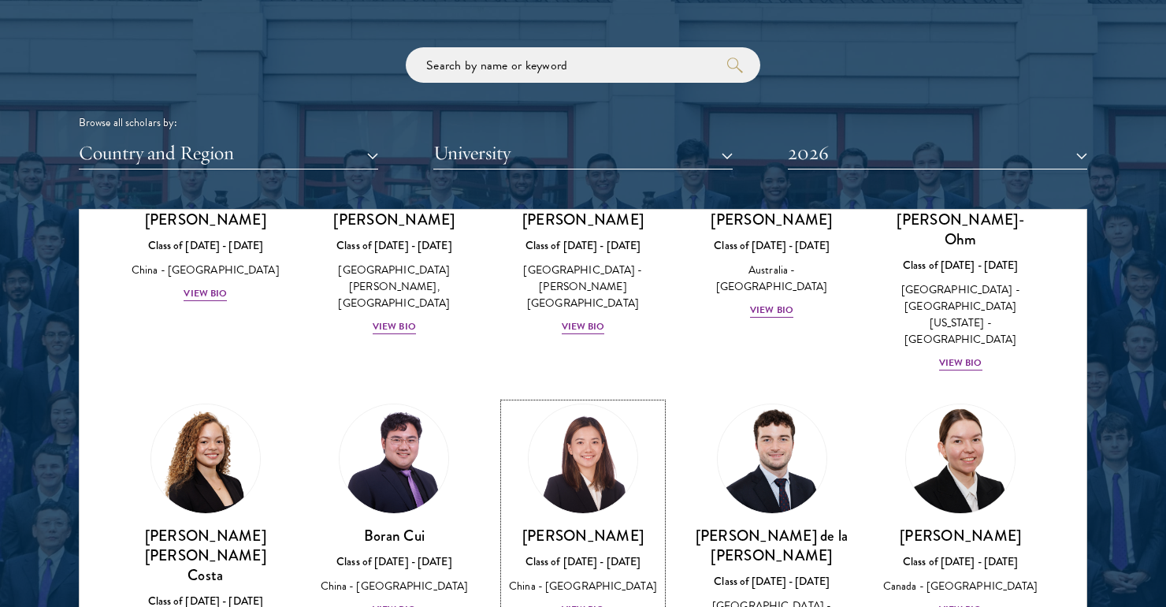
scroll to position [1685, 0]
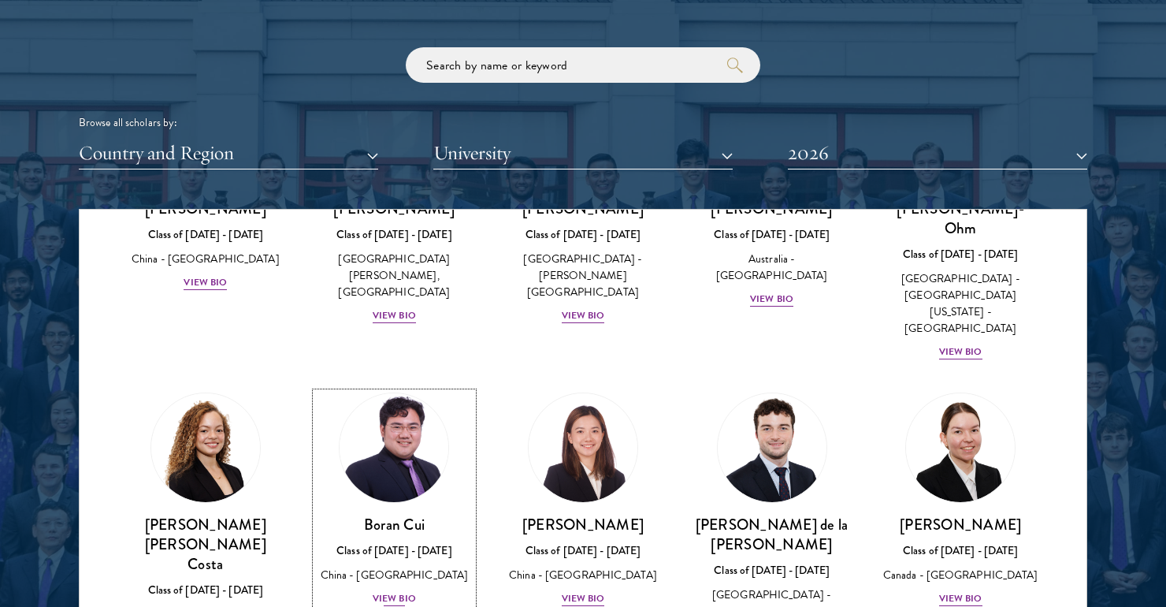
click at [396, 388] on img at bounding box center [394, 448] width 120 height 120
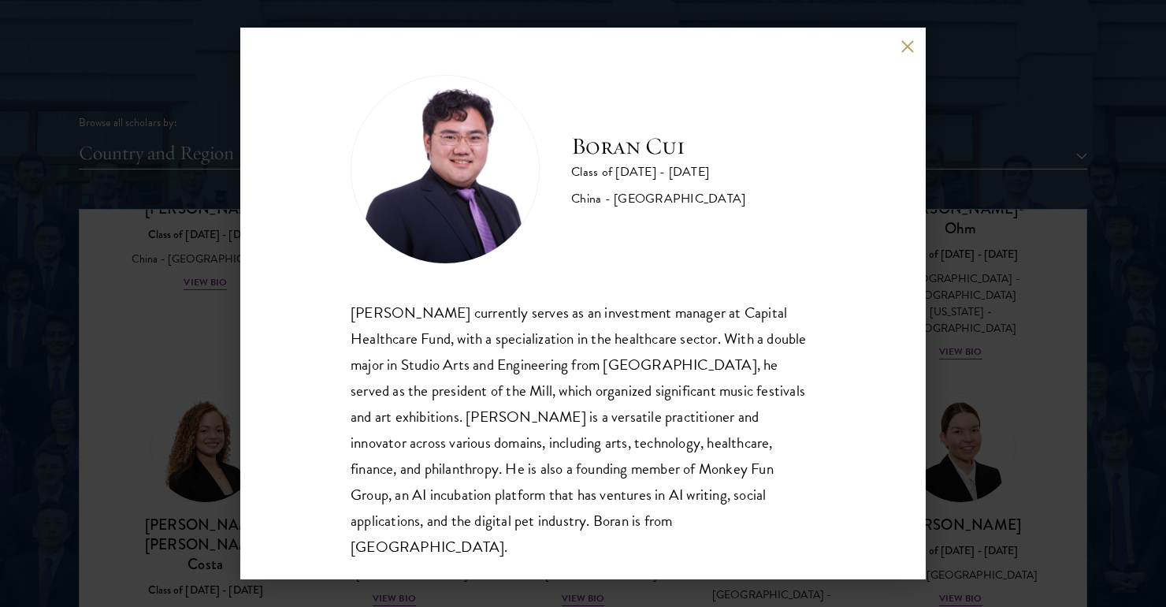
scroll to position [2, 0]
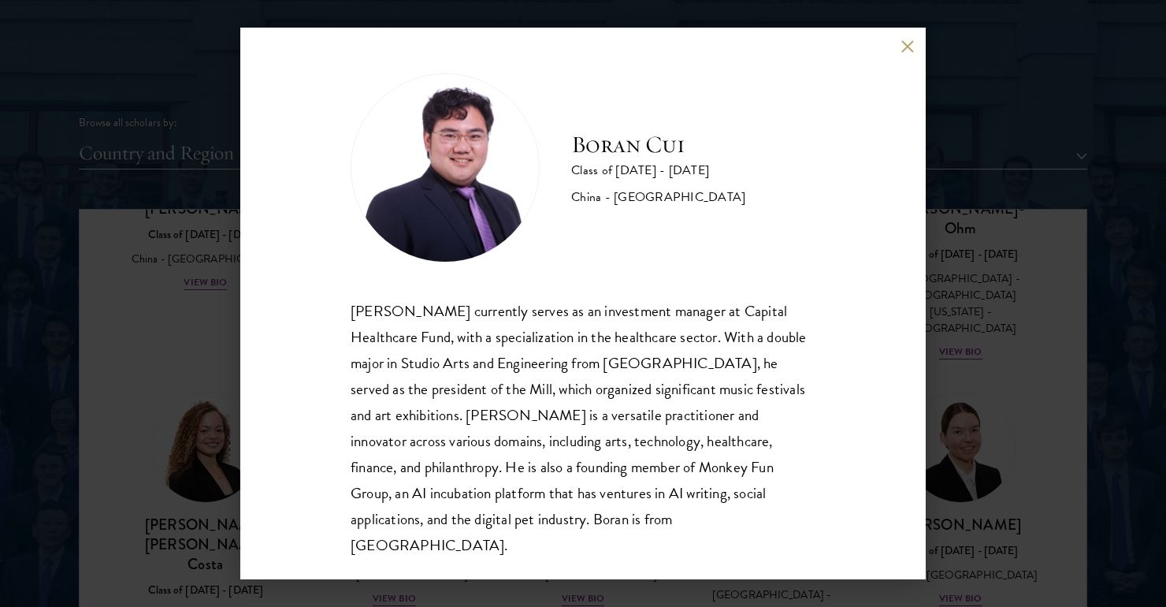
click at [965, 269] on div "[PERSON_NAME] Class of [DATE] - [DATE] [GEOGRAPHIC_DATA] - [GEOGRAPHIC_DATA] [P…" at bounding box center [583, 303] width 1166 height 607
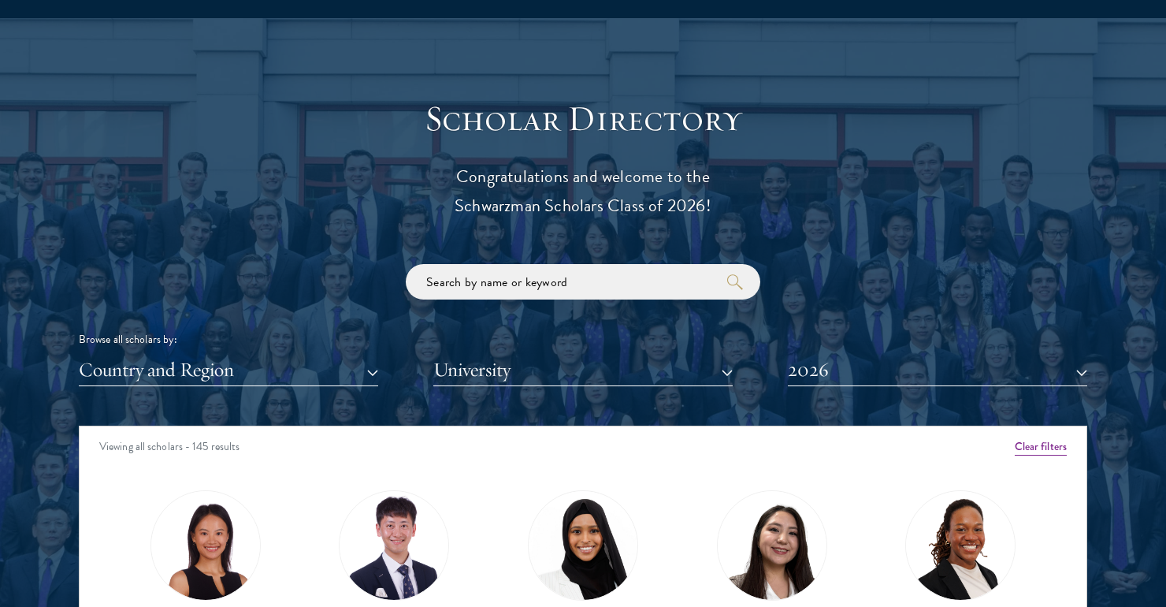
scroll to position [1703, 0]
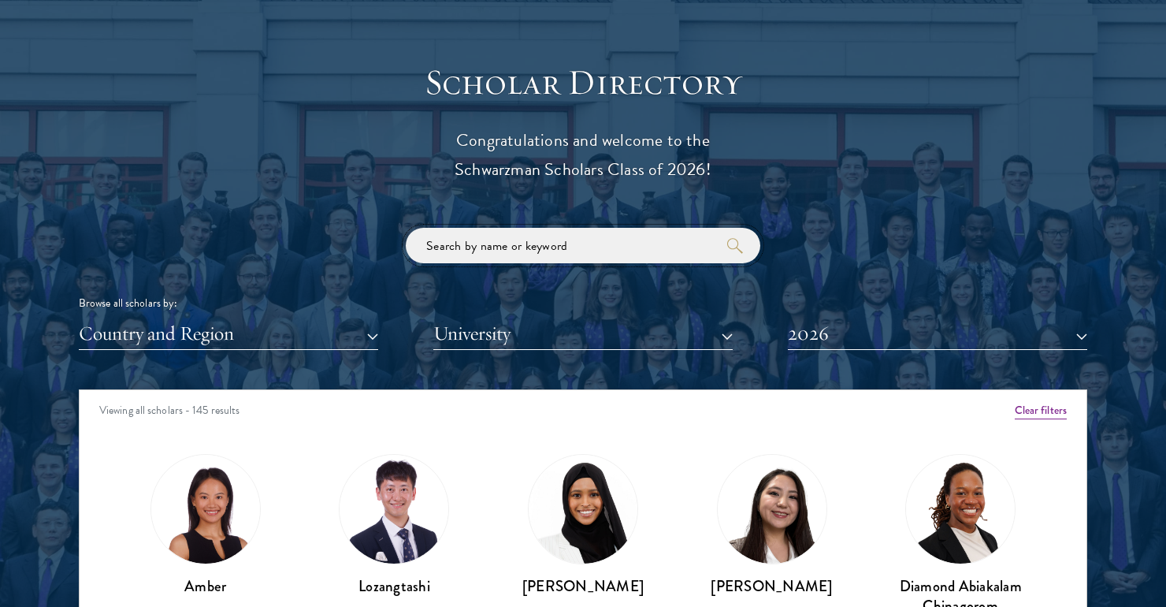
click at [672, 236] on input "search" at bounding box center [583, 245] width 355 height 35
